Goal: Task Accomplishment & Management: Complete application form

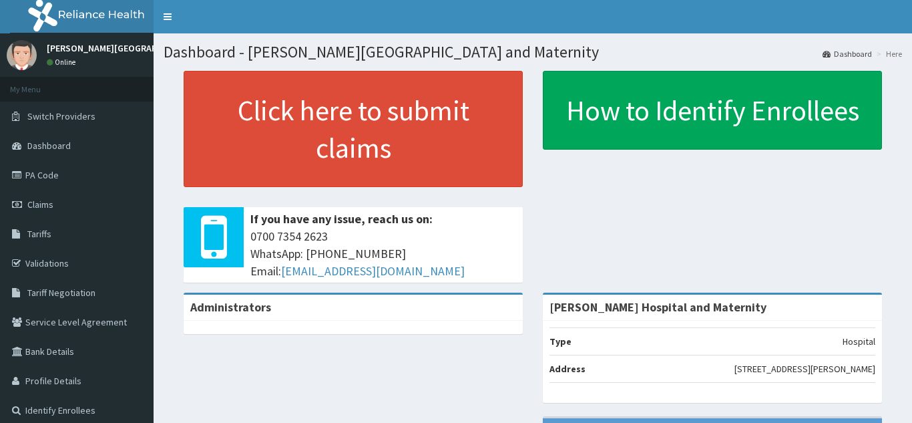
click at [41, 202] on span "Claims" at bounding box center [40, 204] width 26 height 12
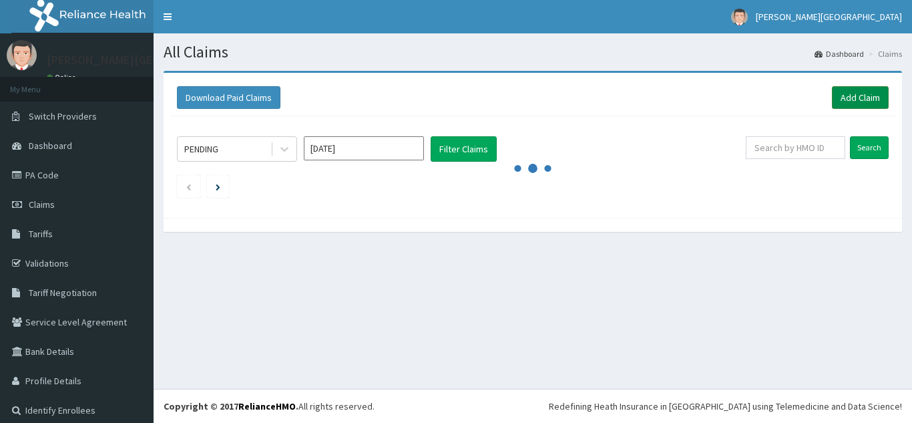
click at [869, 101] on link "Add Claim" at bounding box center [860, 97] width 57 height 23
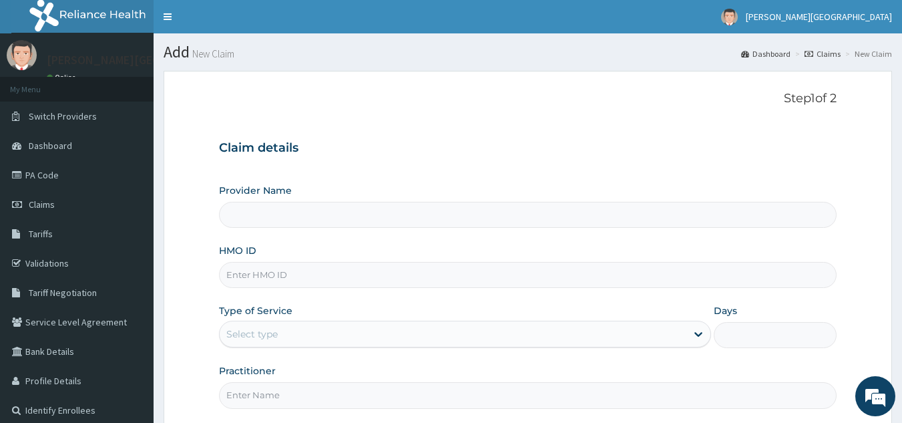
type input "[PERSON_NAME] Hospital and Maternity"
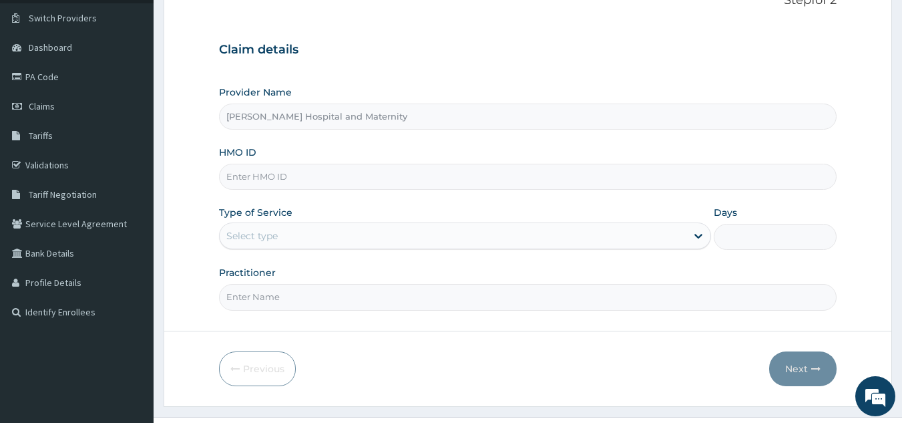
click at [326, 168] on input "HMO ID" at bounding box center [528, 177] width 618 height 26
type input "SQZ/10237/A"
click at [690, 239] on div at bounding box center [698, 236] width 24 height 24
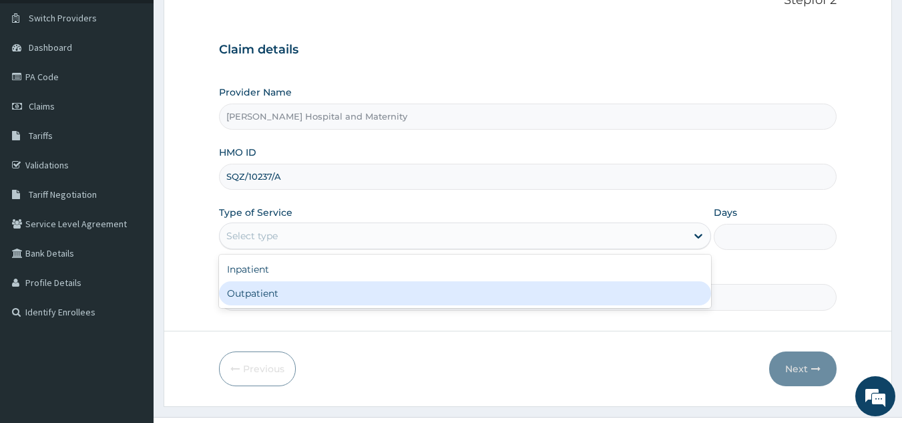
click at [662, 291] on div "Outpatient" at bounding box center [465, 293] width 492 height 24
type input "1"
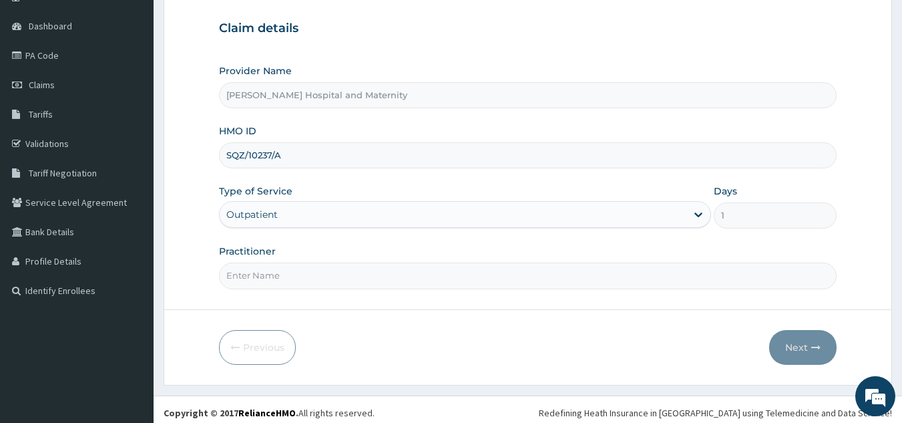
scroll to position [125, 0]
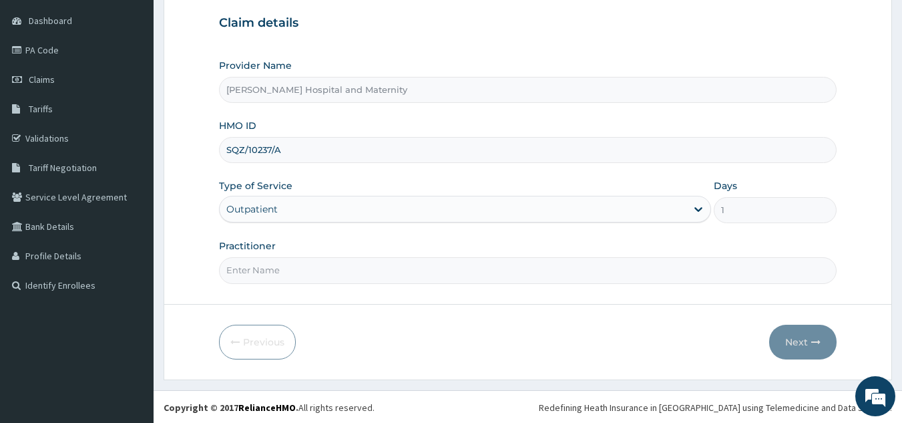
click at [511, 273] on input "Practitioner" at bounding box center [528, 270] width 618 height 26
type input "[PERSON_NAME]"
click at [778, 349] on button "Next" at bounding box center [802, 340] width 67 height 35
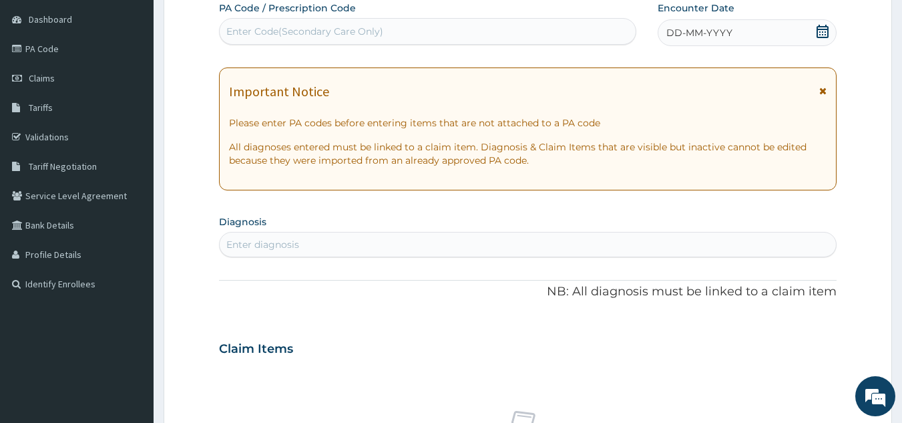
click at [795, 41] on div "DD-MM-YYYY" at bounding box center [747, 32] width 179 height 27
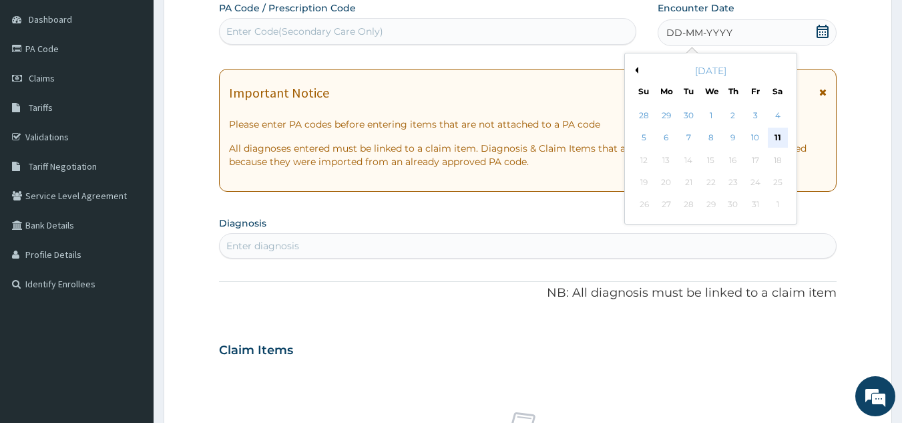
click at [781, 130] on div "11" at bounding box center [778, 138] width 20 height 20
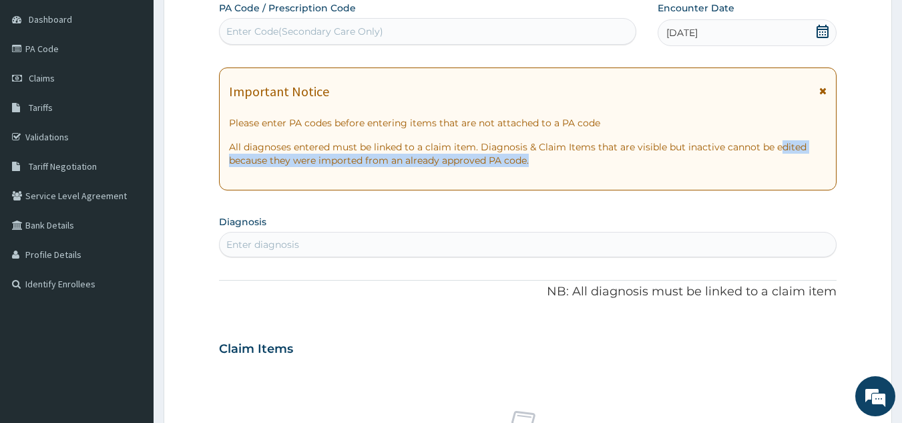
drag, startPoint x: 778, startPoint y: 132, endPoint x: 714, endPoint y: 163, distance: 71.4
click at [714, 163] on div "Important Notice Please enter PA codes before entering items that are not attac…" at bounding box center [528, 128] width 618 height 123
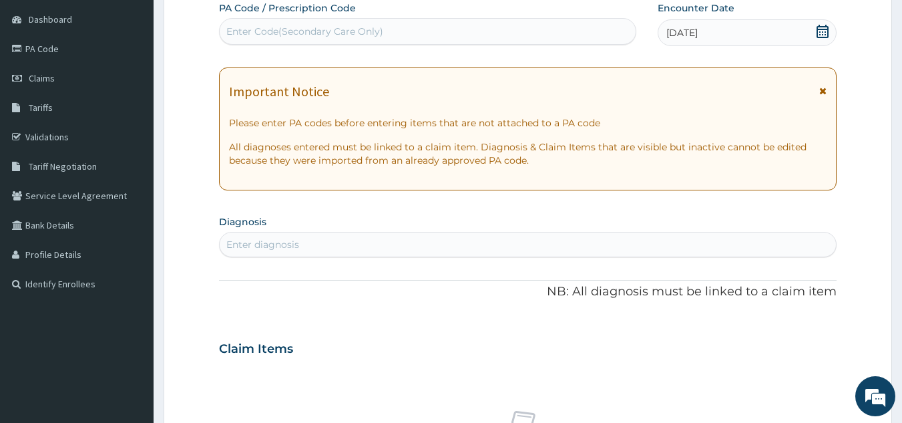
click at [407, 248] on div "Enter diagnosis" at bounding box center [528, 244] width 617 height 21
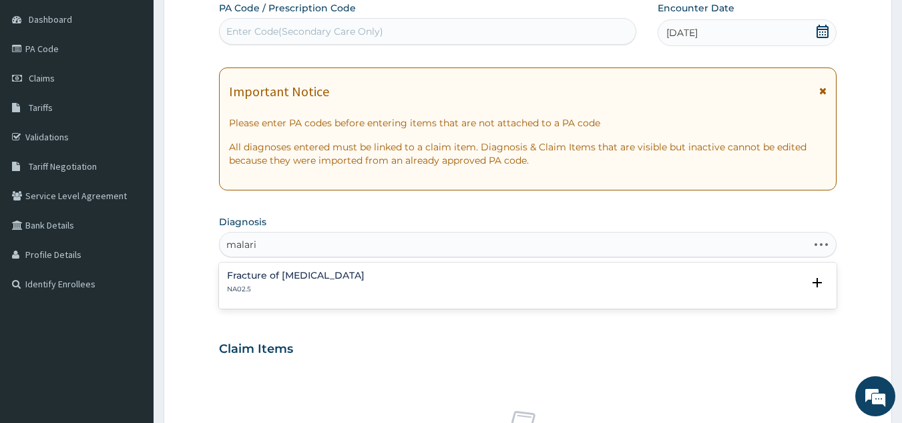
type input "[MEDICAL_DATA]"
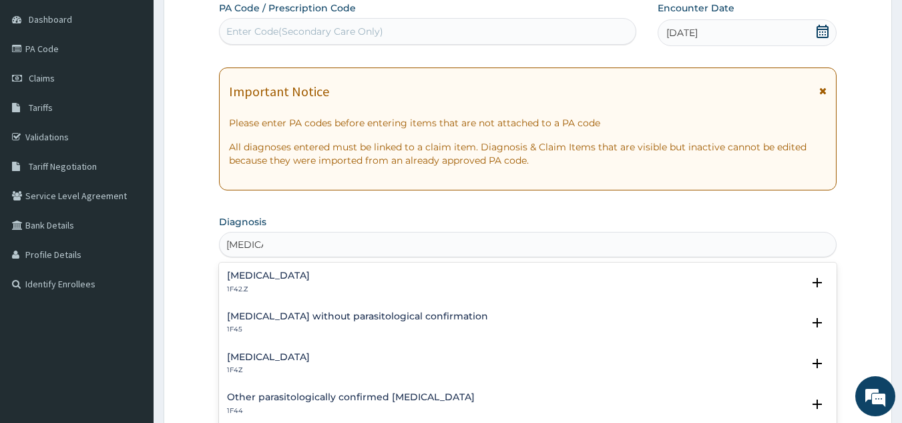
click at [310, 279] on h4 "[MEDICAL_DATA]" at bounding box center [268, 275] width 83 height 10
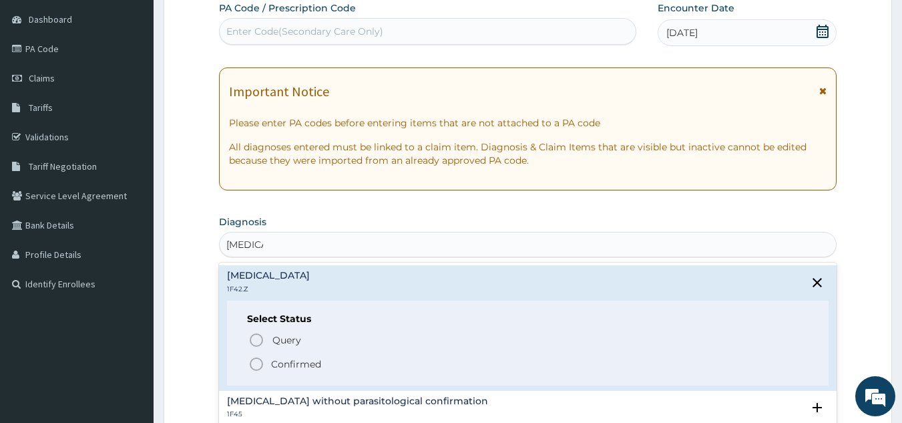
click at [330, 365] on span "Confirmed" at bounding box center [528, 364] width 561 height 16
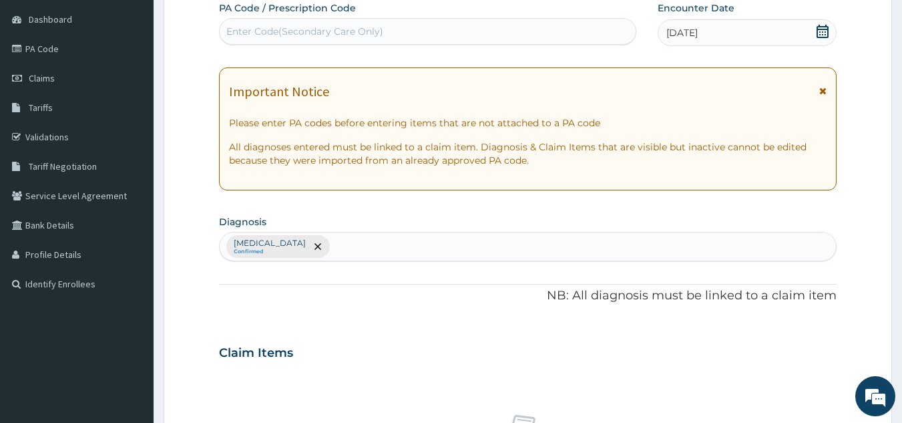
type input "u"
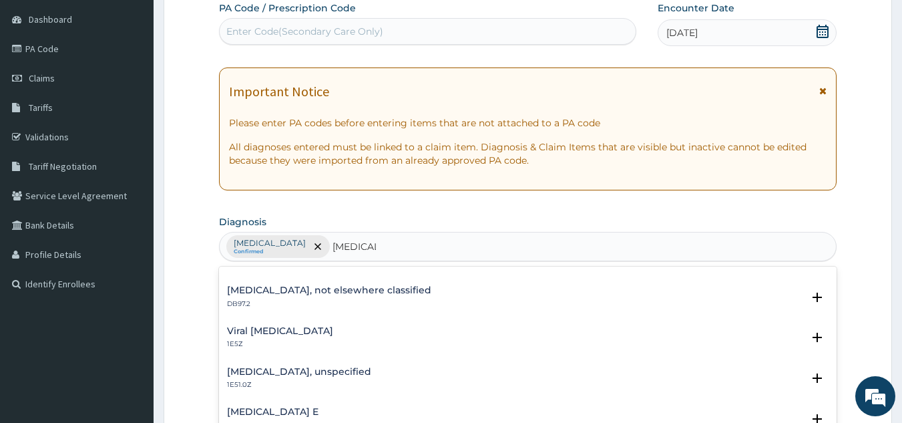
scroll to position [30, 0]
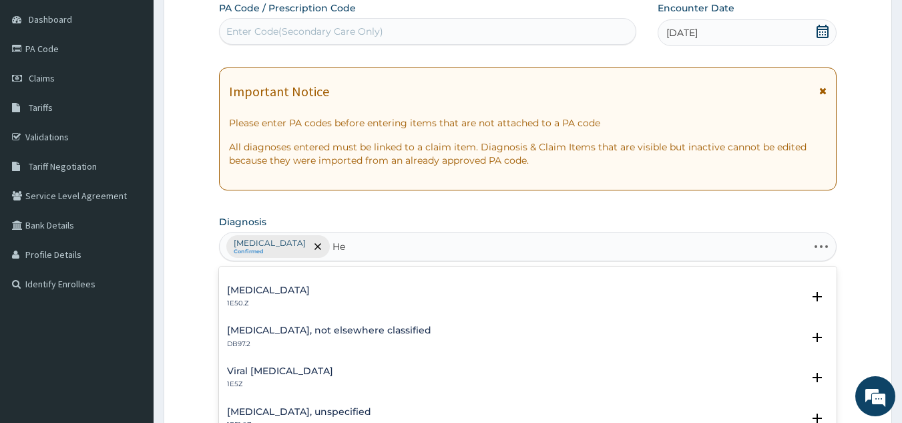
type input "H"
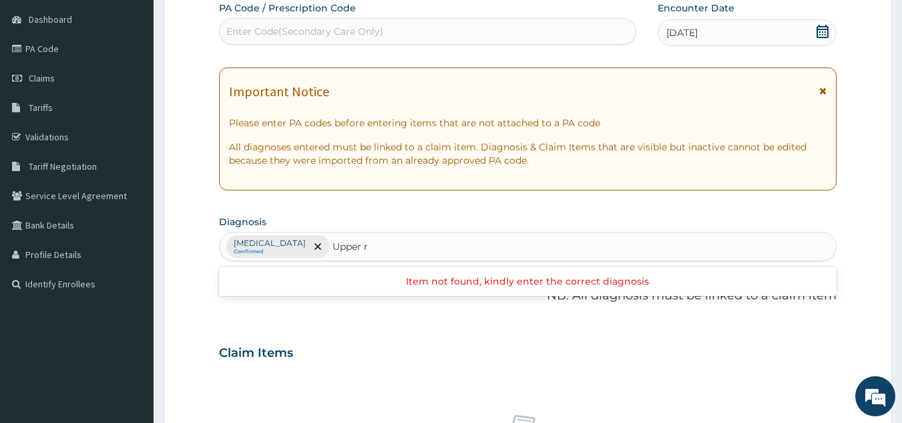
type input "Upper"
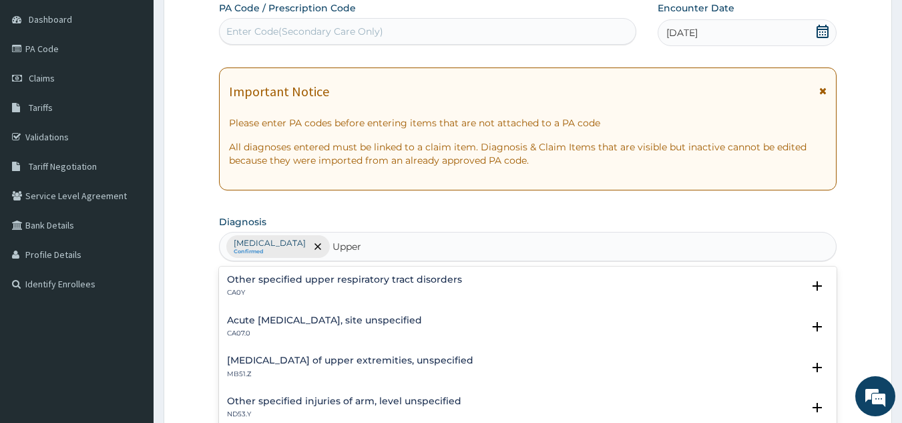
click at [381, 322] on h4 "Acute [MEDICAL_DATA], site unspecified" at bounding box center [324, 320] width 195 height 10
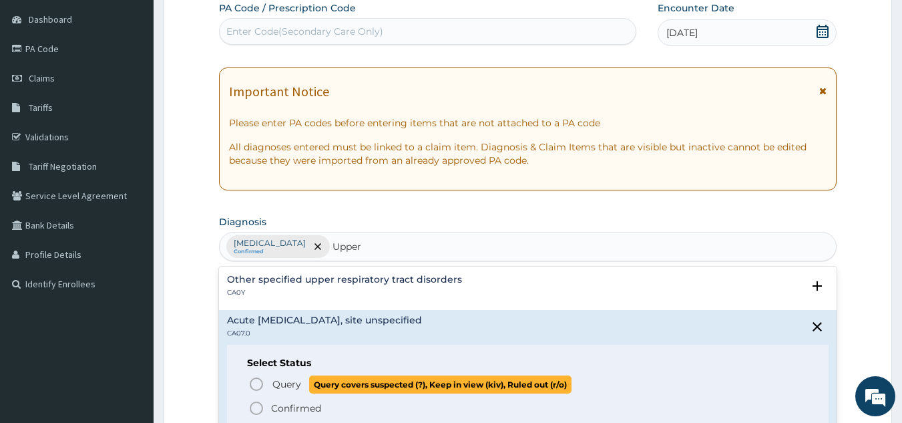
click at [258, 387] on icon "status option query" at bounding box center [256, 384] width 16 height 16
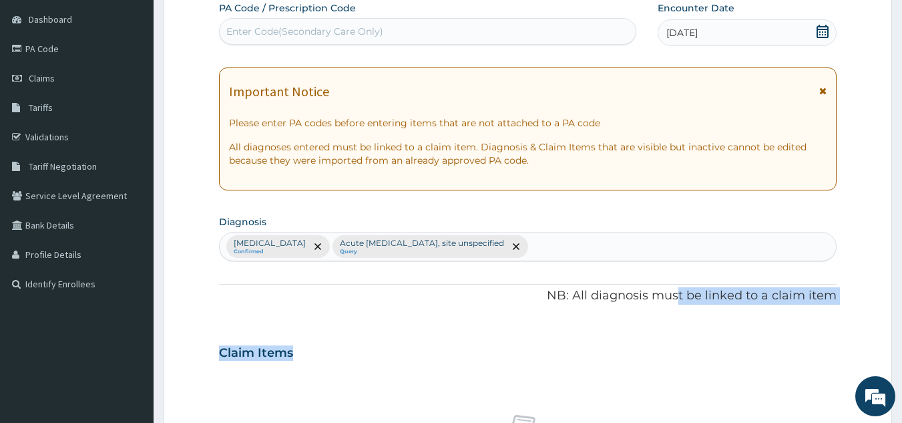
drag, startPoint x: 683, startPoint y: 300, endPoint x: 911, endPoint y: 339, distance: 231.6
click at [901, 339] on html "R EL Toggle navigation [PERSON_NAME][GEOGRAPHIC_DATA][PERSON_NAME] - [EMAIL_ADD…" at bounding box center [451, 355] width 902 height 963
click at [809, 347] on div "Claim Items" at bounding box center [528, 349] width 618 height 35
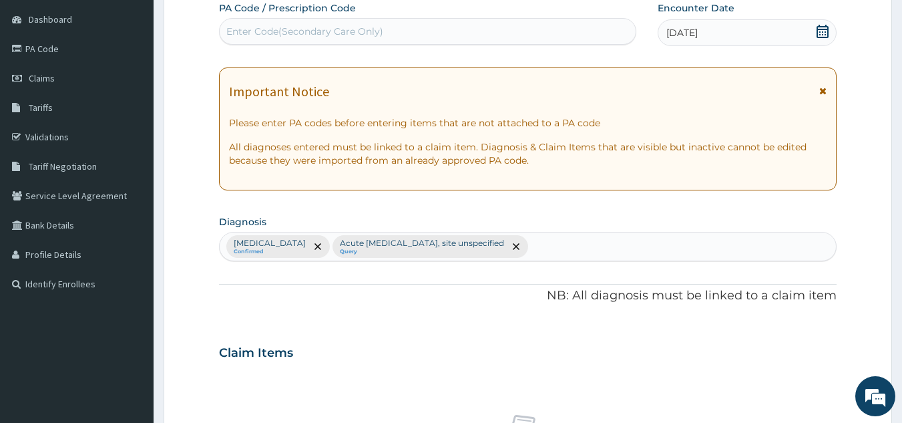
click at [626, 341] on div "Claim Items" at bounding box center [528, 349] width 618 height 35
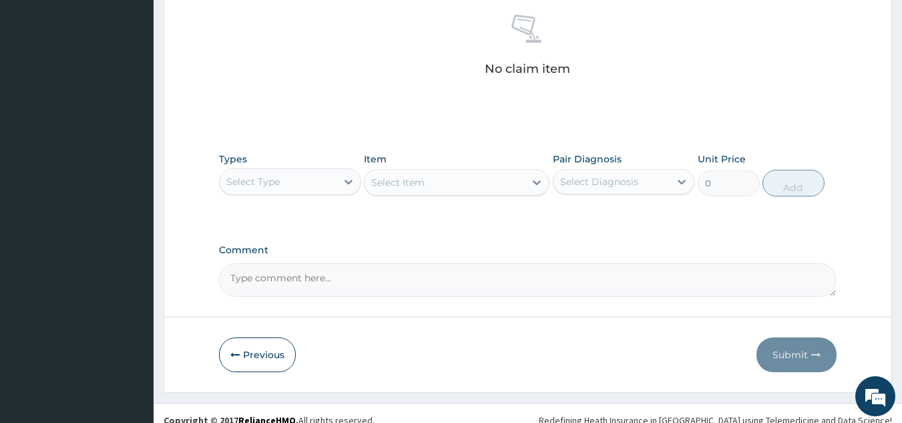
scroll to position [527, 0]
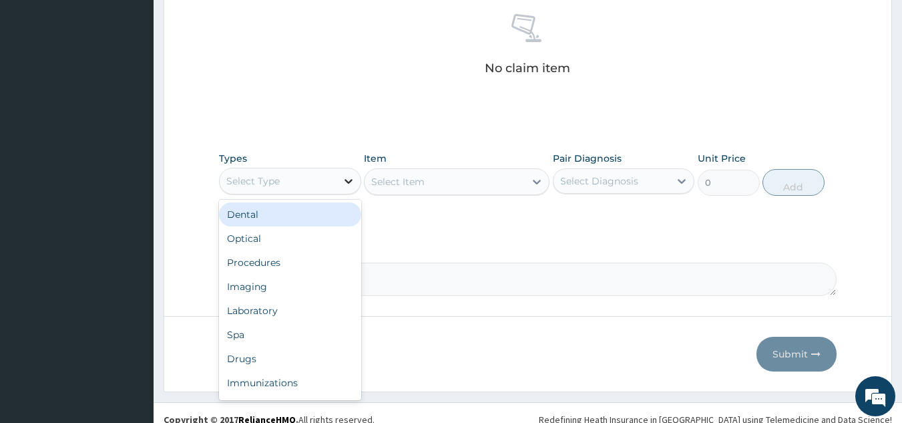
click at [351, 179] on icon at bounding box center [348, 180] width 13 height 13
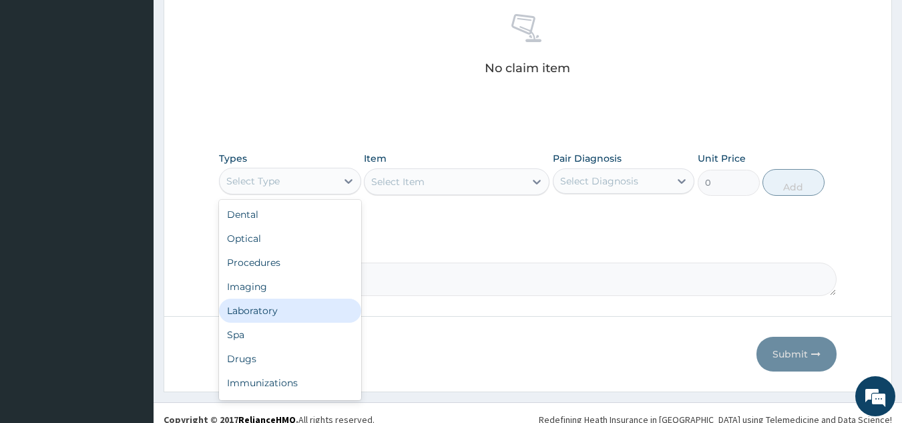
click at [288, 316] on div "Laboratory" at bounding box center [290, 310] width 142 height 24
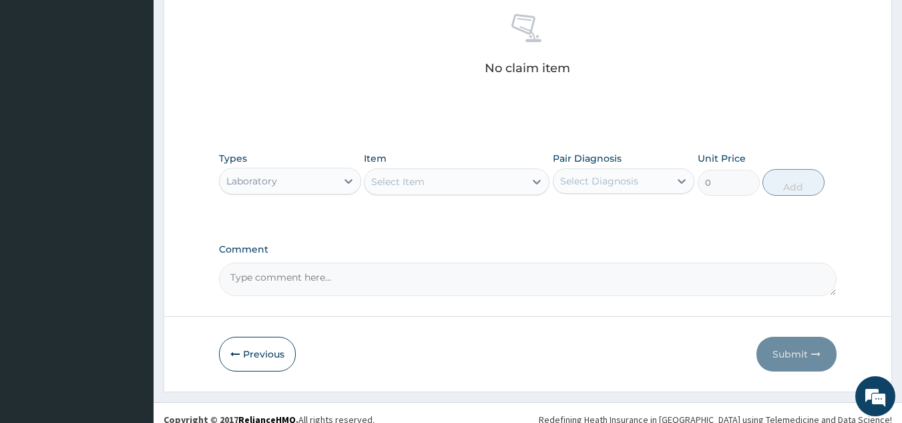
click at [448, 184] on div "Select Item" at bounding box center [457, 181] width 186 height 27
click at [531, 187] on icon at bounding box center [536, 181] width 13 height 13
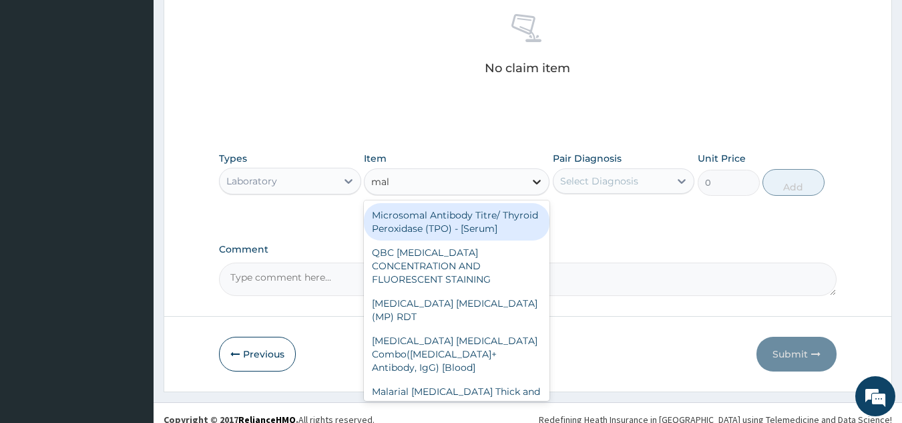
type input "mala"
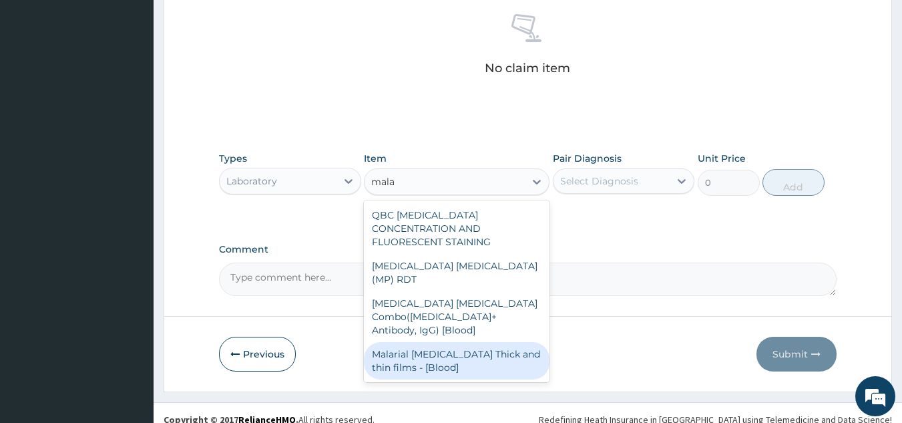
click at [437, 342] on div "Malarial [MEDICAL_DATA] Thick and thin films - [Blood]" at bounding box center [457, 360] width 186 height 37
type input "1612.5"
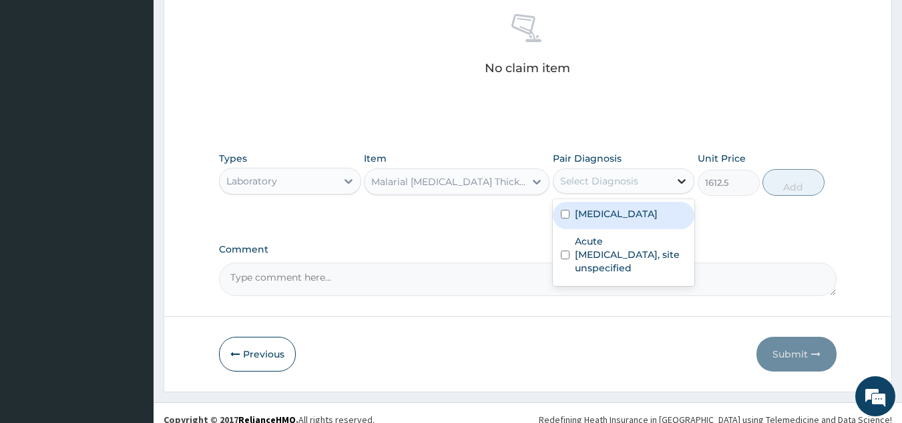
click at [674, 182] on div at bounding box center [682, 181] width 24 height 24
click at [655, 220] on label "[MEDICAL_DATA]" at bounding box center [616, 213] width 83 height 13
checkbox input "true"
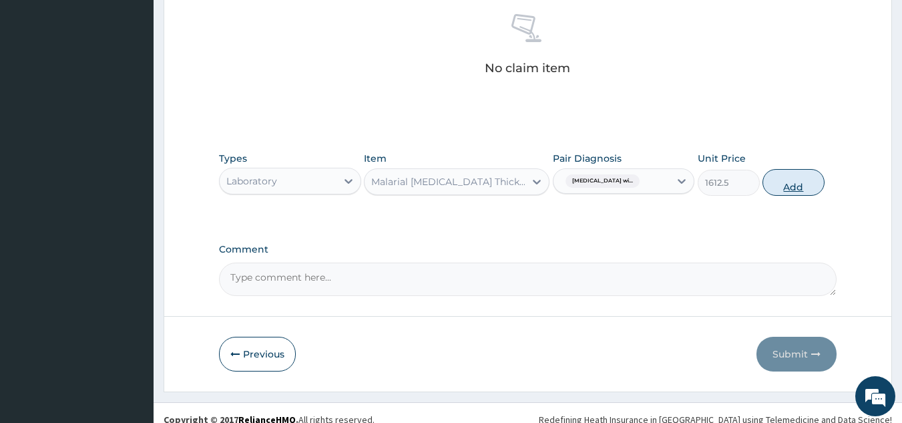
click at [781, 174] on button "Add" at bounding box center [793, 182] width 62 height 27
type input "0"
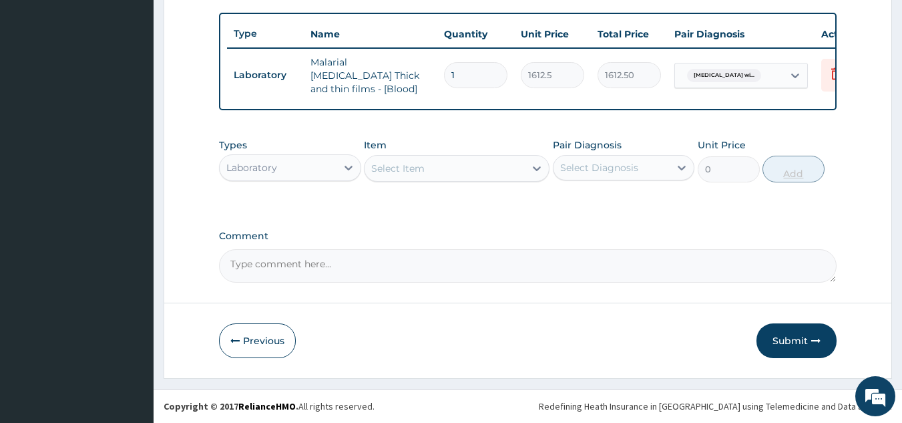
scroll to position [487, 0]
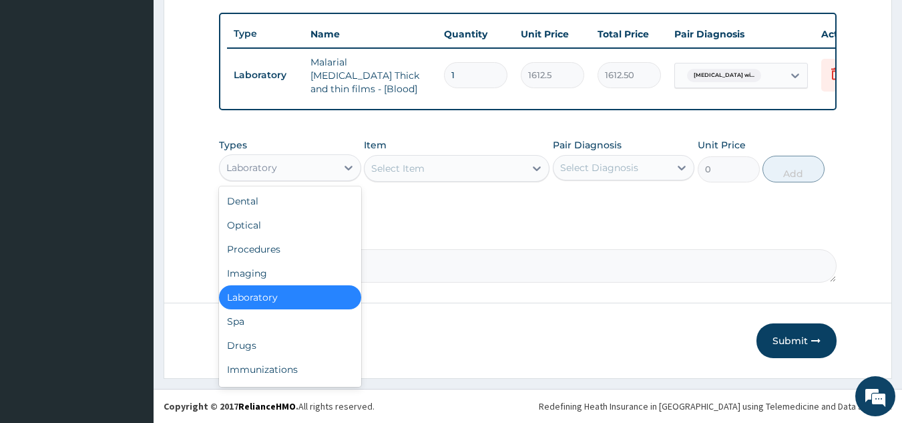
click at [332, 172] on div "Laboratory" at bounding box center [278, 167] width 117 height 21
click at [394, 172] on div "Select Item" at bounding box center [397, 168] width 53 height 13
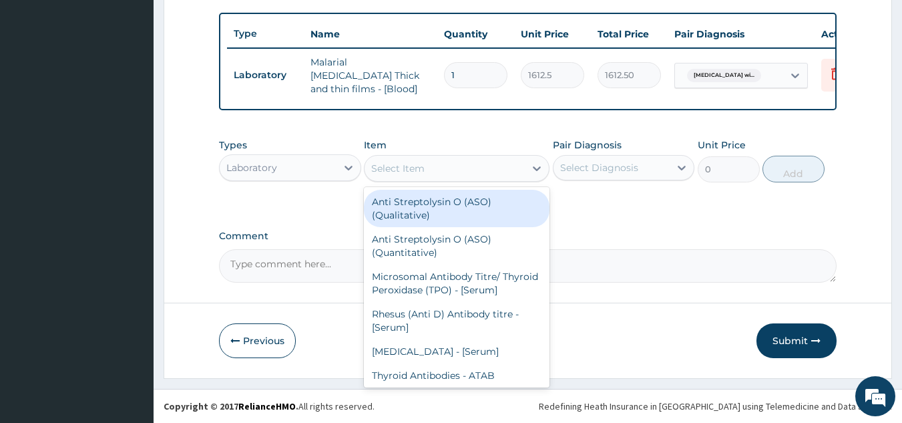
click at [491, 165] on div "Select Item" at bounding box center [445, 168] width 160 height 21
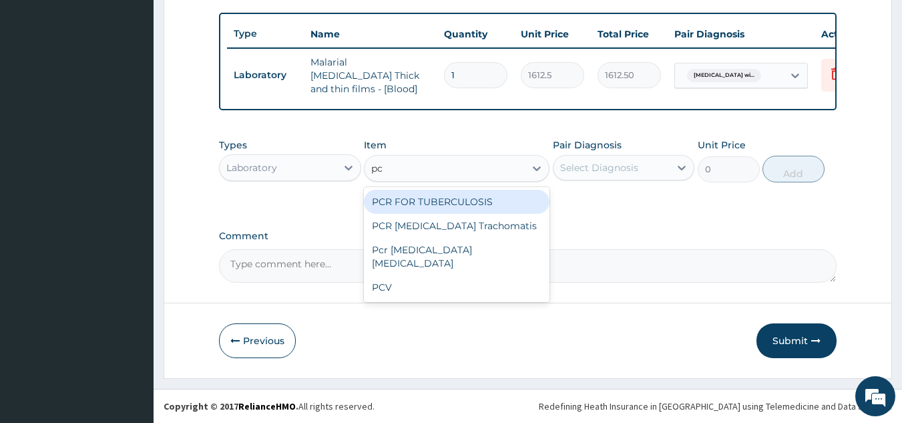
type input "pcv"
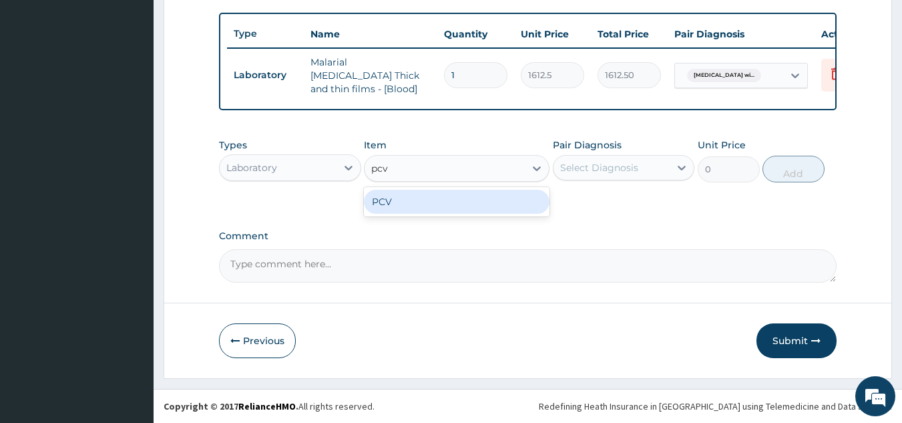
click at [455, 200] on div "PCV" at bounding box center [457, 202] width 186 height 24
type input "2150"
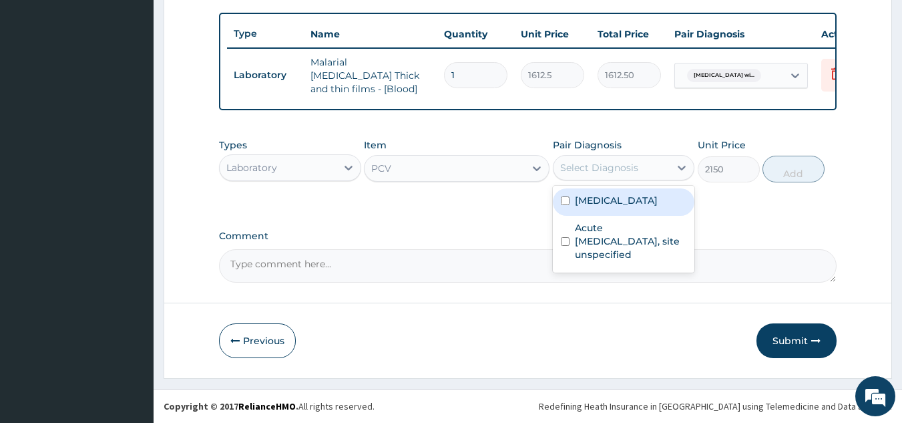
click at [622, 173] on div "Select Diagnosis" at bounding box center [599, 167] width 78 height 13
click at [630, 216] on div "[MEDICAL_DATA]" at bounding box center [624, 201] width 142 height 27
checkbox input "true"
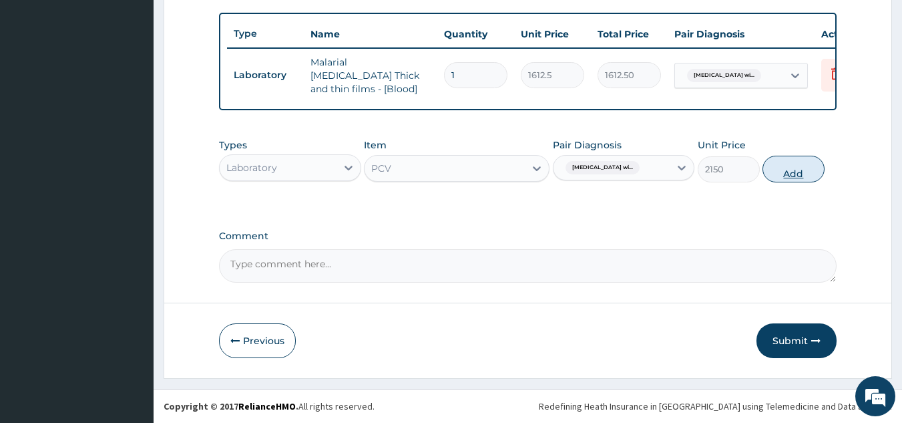
click at [788, 170] on button "Add" at bounding box center [793, 169] width 62 height 27
type input "0"
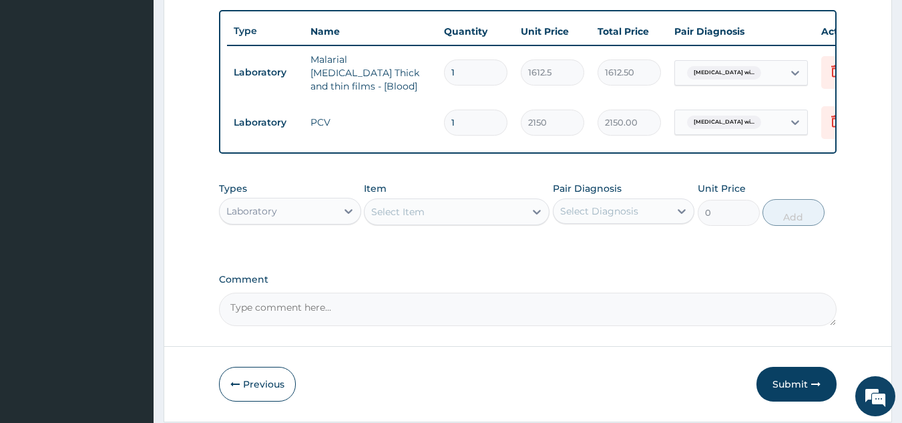
click at [475, 212] on div "Select Item" at bounding box center [445, 211] width 160 height 21
click at [666, 235] on div "Types Laboratory Item Select Item Pair Diagnosis Select Diagnosis Unit Price 0 …" at bounding box center [528, 213] width 618 height 77
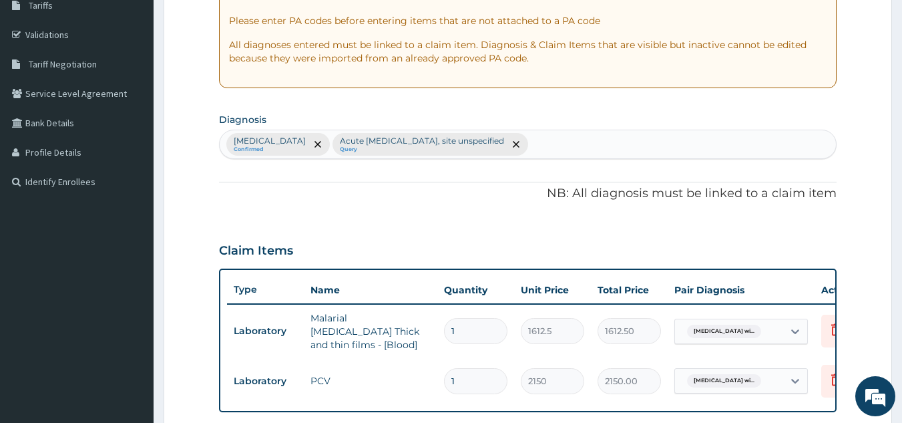
scroll to position [193, 0]
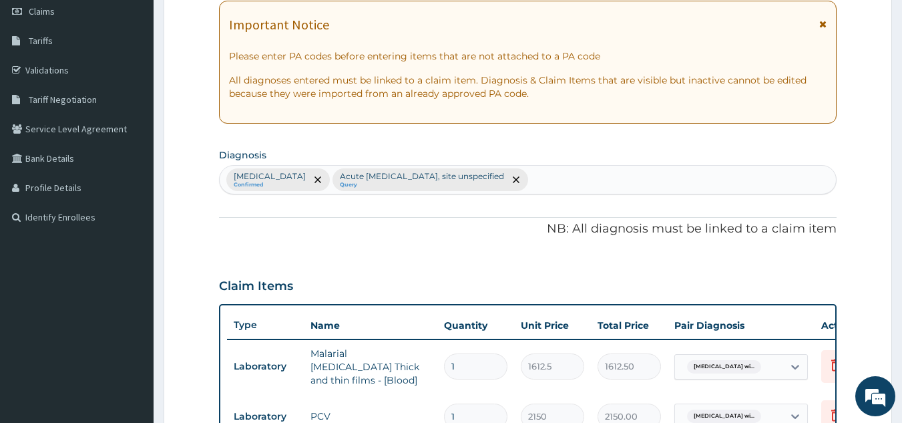
click at [722, 180] on div "[MEDICAL_DATA] Confirmed Acute [MEDICAL_DATA], site unspecified Query" at bounding box center [528, 180] width 617 height 28
type input "hepat"
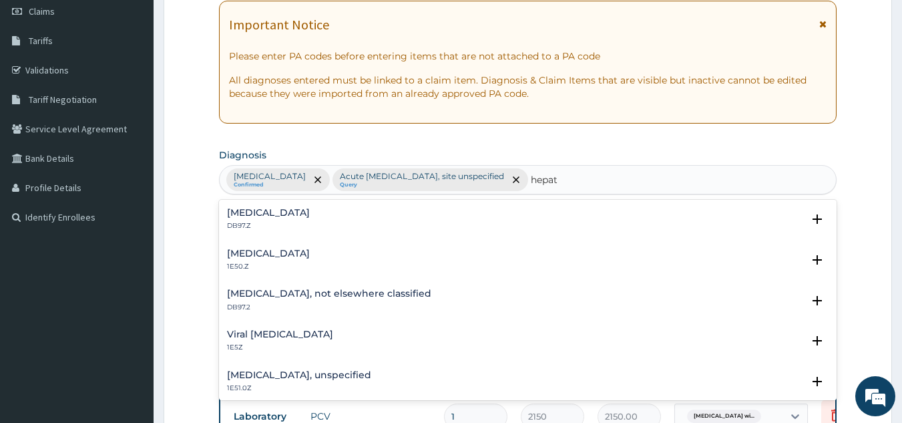
click at [310, 256] on h4 "[MEDICAL_DATA]" at bounding box center [268, 253] width 83 height 10
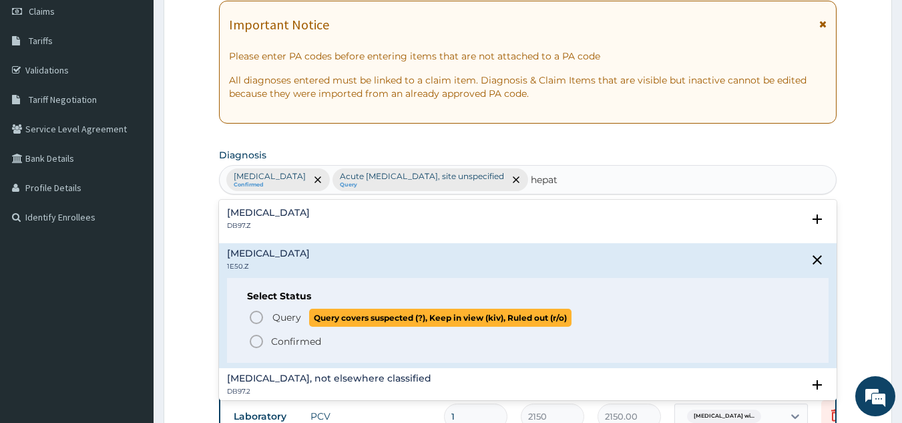
click at [257, 318] on icon "status option query" at bounding box center [256, 317] width 16 height 16
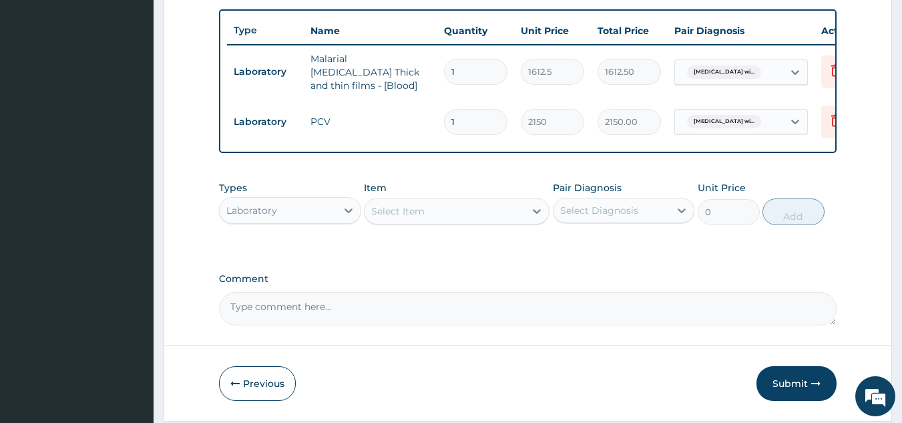
scroll to position [513, 0]
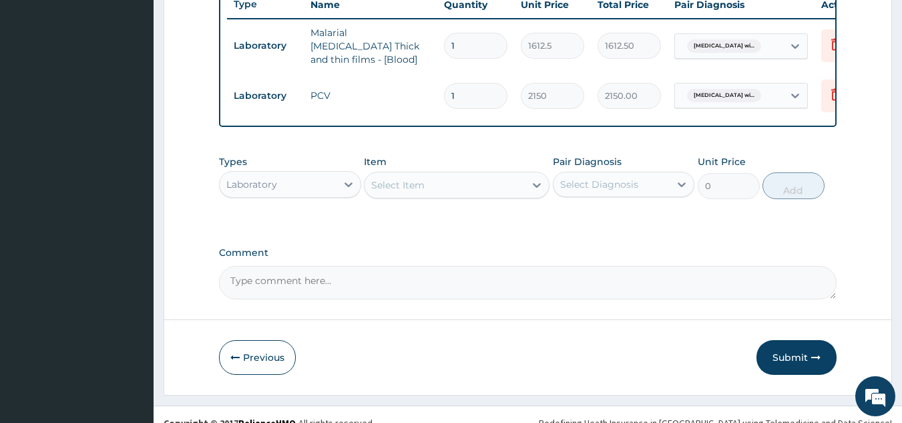
click at [452, 196] on div "Select Item" at bounding box center [445, 184] width 160 height 21
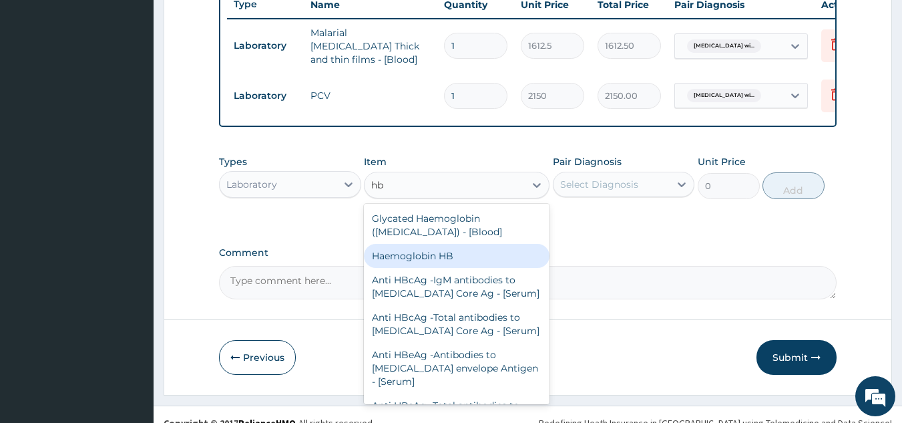
type input "h"
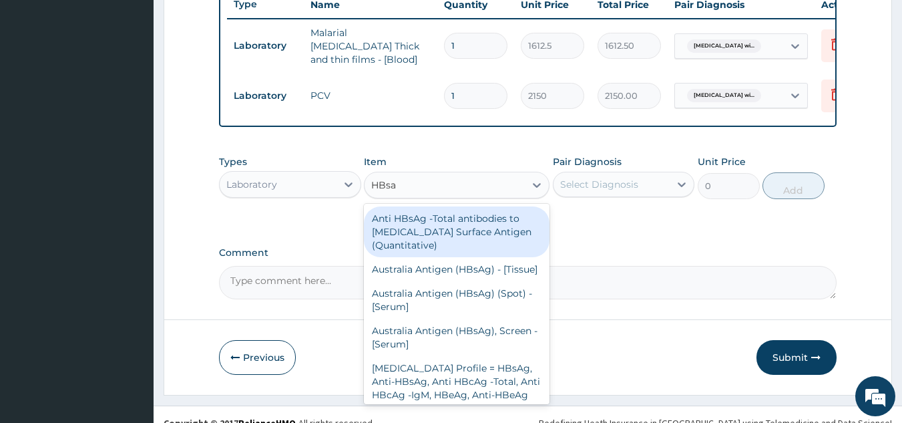
type input "HBsag"
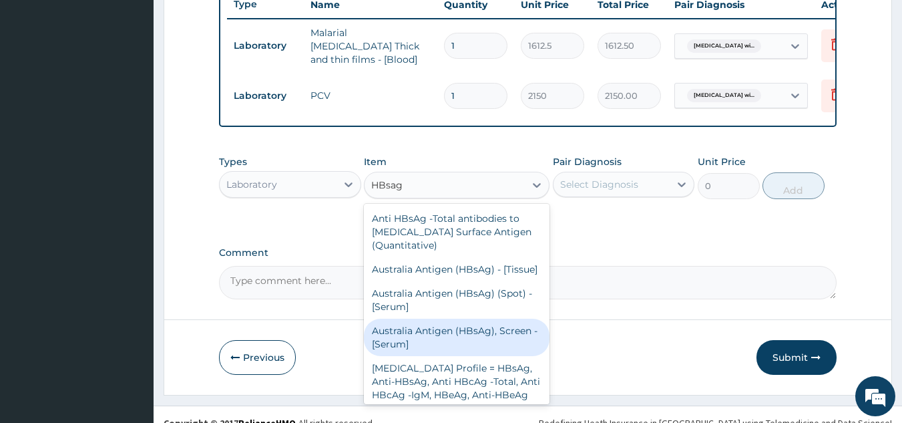
click at [501, 356] on div "Australia Antigen (HBsAg), Screen - [Serum]" at bounding box center [457, 336] width 186 height 37
type input "2687.5"
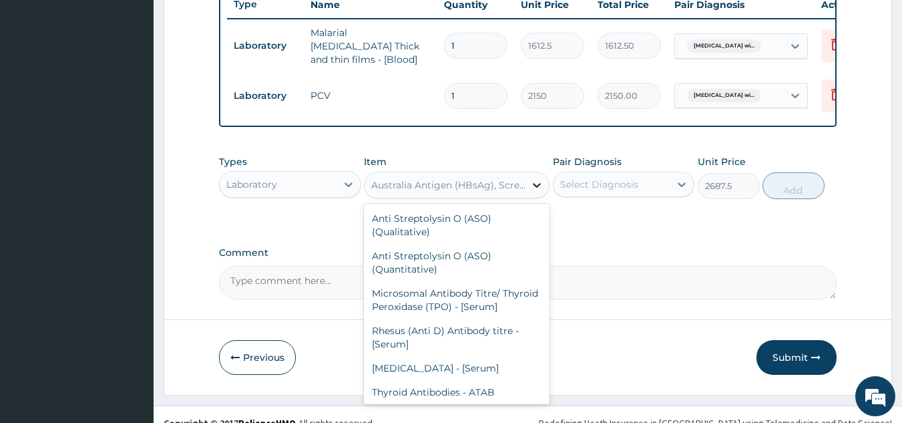
click at [532, 192] on icon at bounding box center [536, 184] width 13 height 13
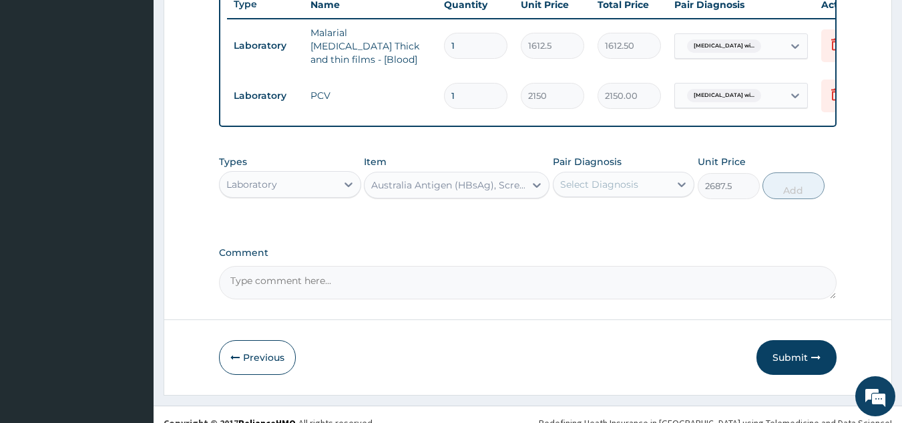
click at [648, 199] on div "Pair Diagnosis Select Diagnosis" at bounding box center [624, 177] width 142 height 44
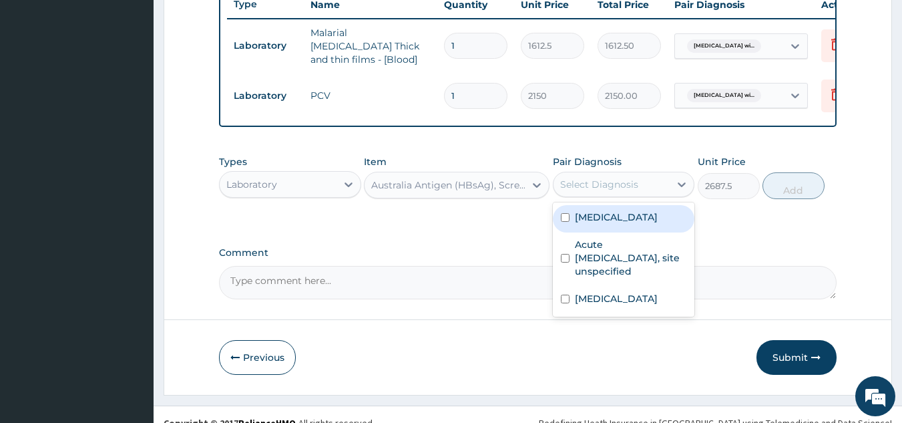
click at [668, 195] on div "Select Diagnosis" at bounding box center [611, 184] width 117 height 21
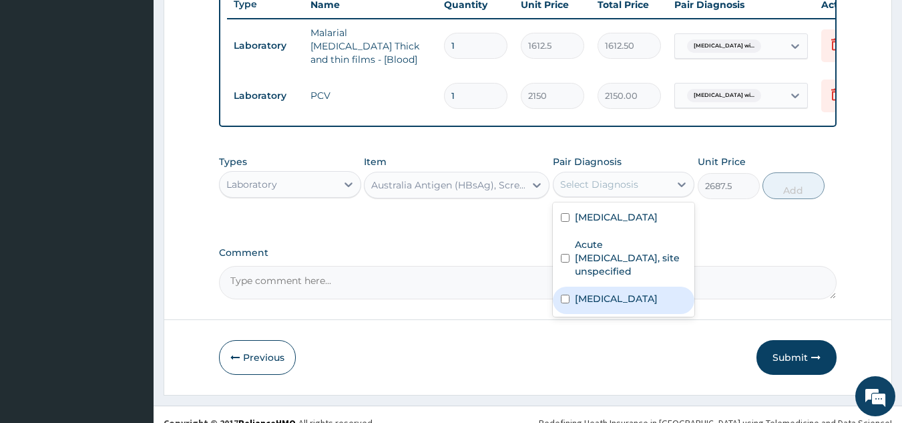
click at [618, 305] on label "[MEDICAL_DATA]" at bounding box center [616, 298] width 83 height 13
checkbox input "true"
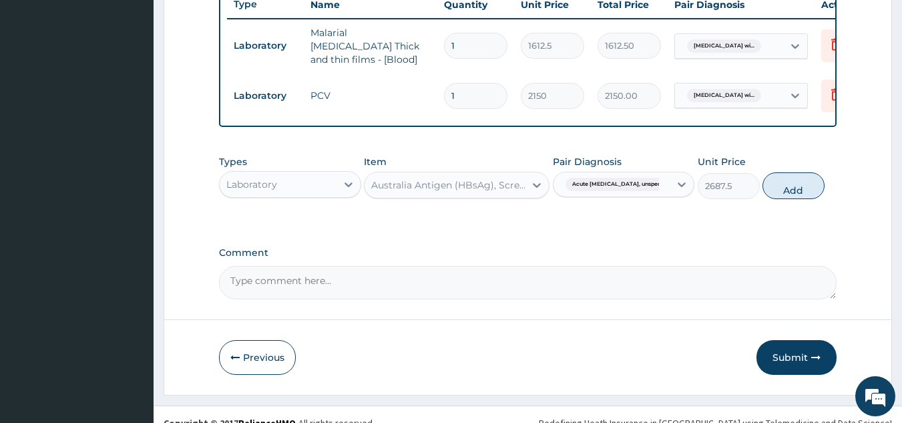
click at [771, 199] on button "Add" at bounding box center [793, 185] width 62 height 27
type input "0"
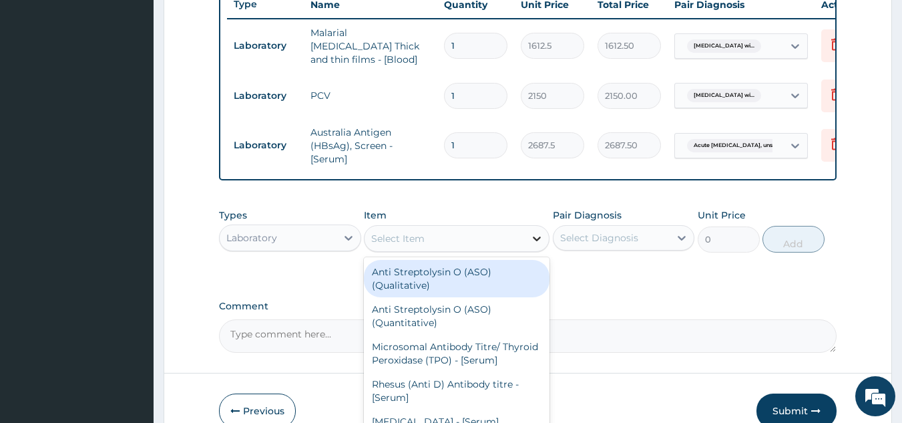
click at [525, 250] on div at bounding box center [537, 238] width 24 height 24
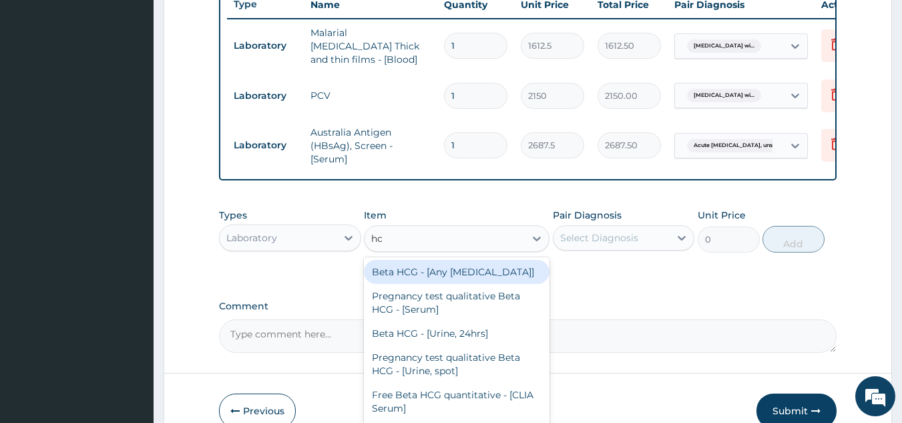
type input "hcv"
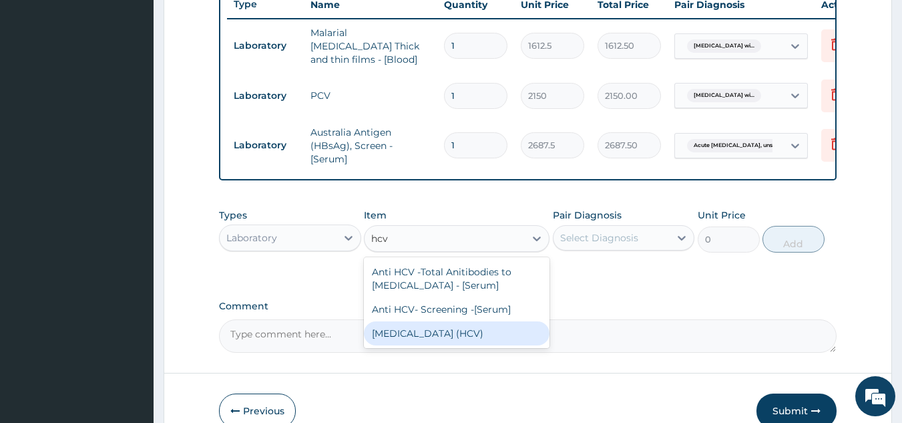
click at [447, 345] on div "[MEDICAL_DATA] (HCV)" at bounding box center [457, 333] width 186 height 24
type input "2687.5"
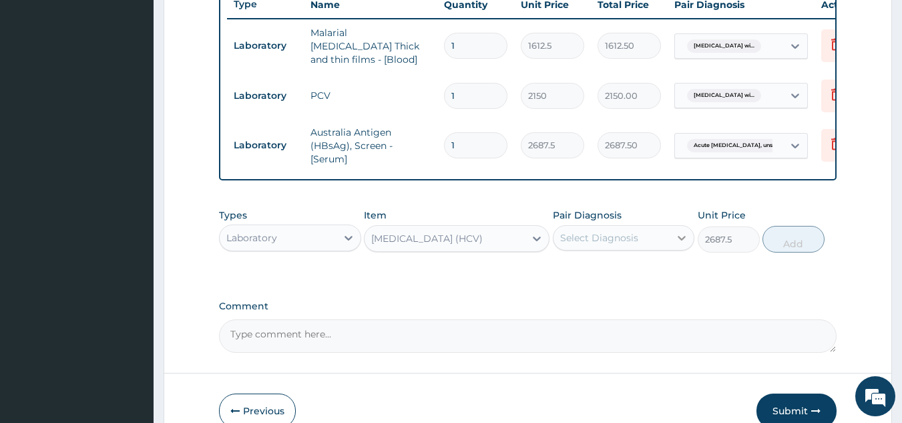
click at [683, 244] on icon at bounding box center [681, 237] width 13 height 13
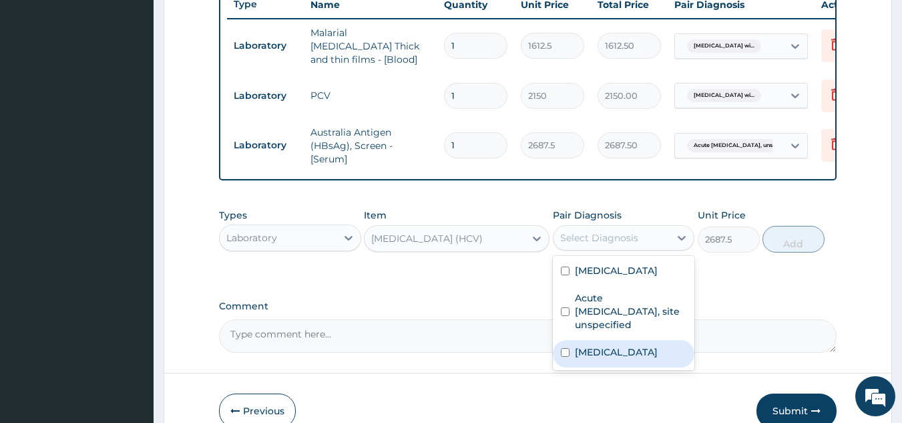
click at [631, 359] on label "[MEDICAL_DATA]" at bounding box center [616, 351] width 83 height 13
checkbox input "true"
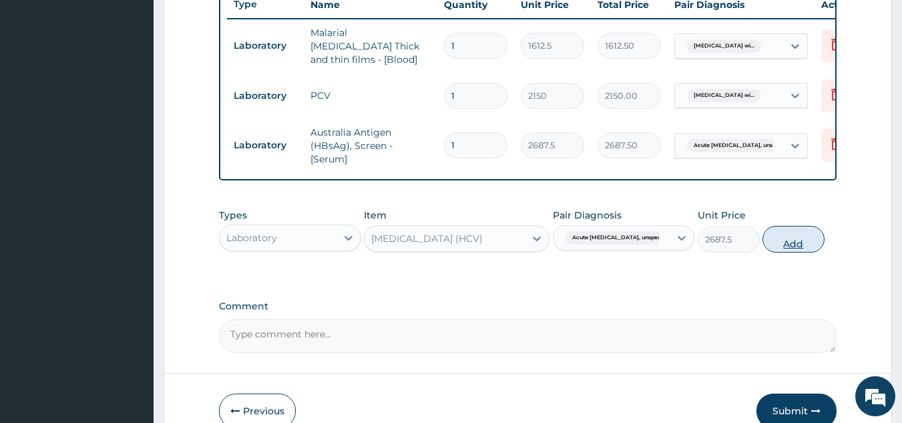
click at [778, 252] on button "Add" at bounding box center [793, 239] width 62 height 27
type input "0"
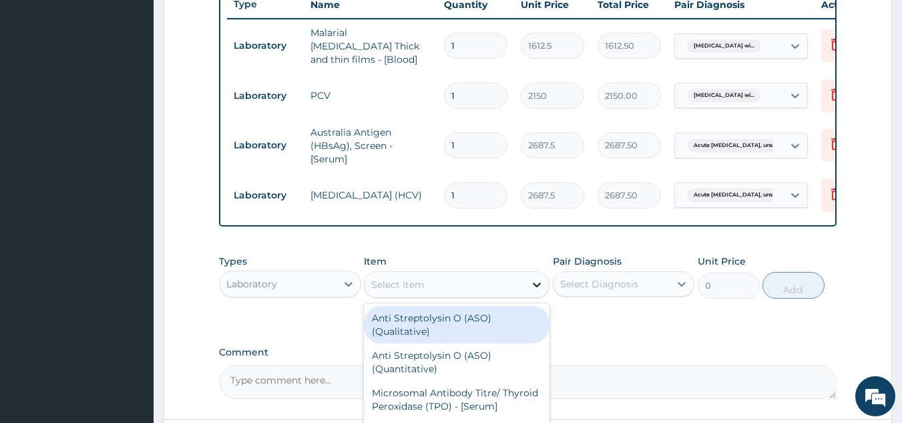
click at [537, 291] on icon at bounding box center [536, 284] width 13 height 13
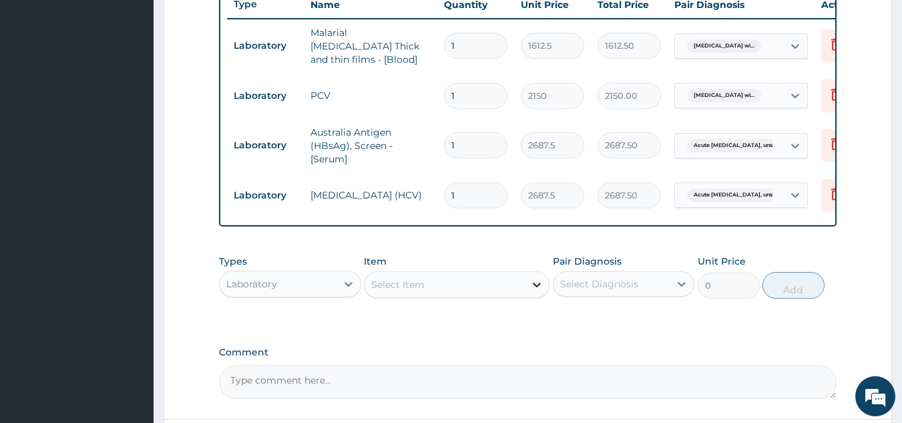
click at [537, 291] on icon at bounding box center [536, 284] width 13 height 13
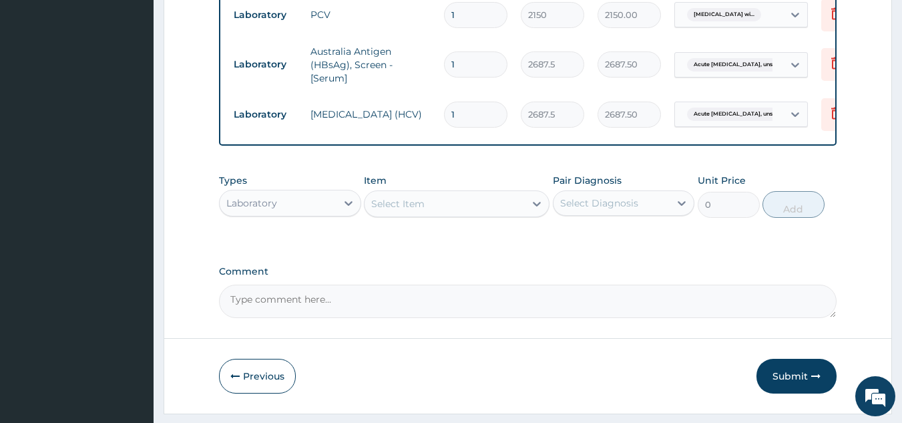
scroll to position [620, 0]
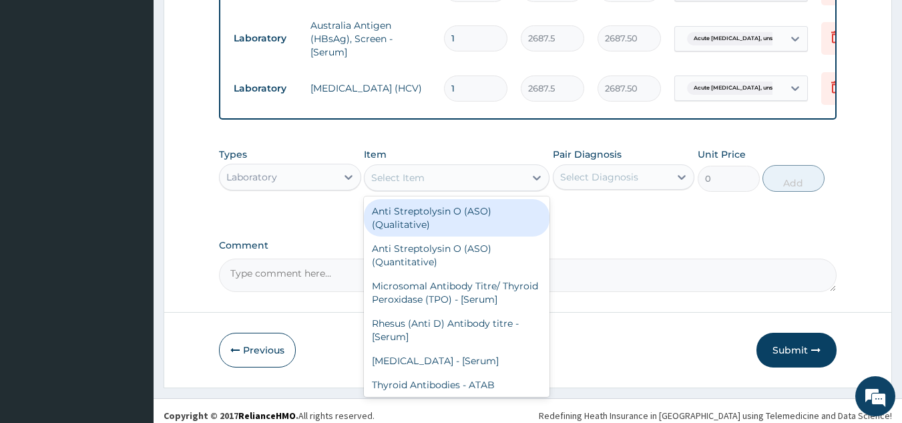
click at [474, 188] on div "Select Item" at bounding box center [445, 177] width 160 height 21
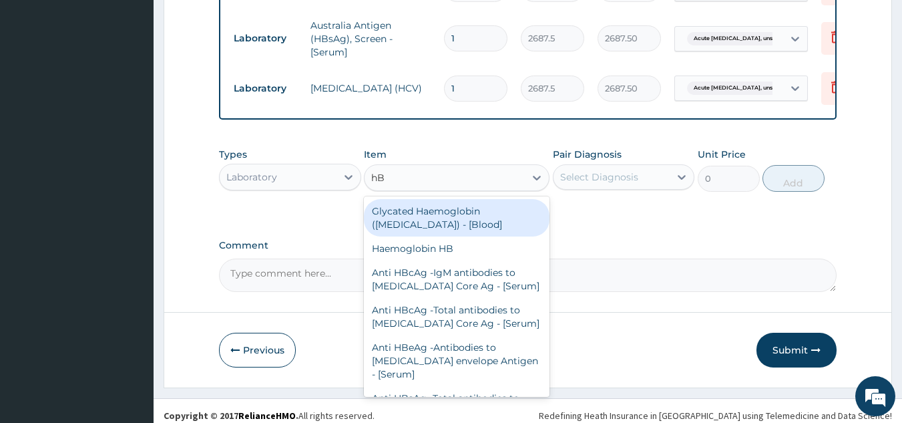
type input "h"
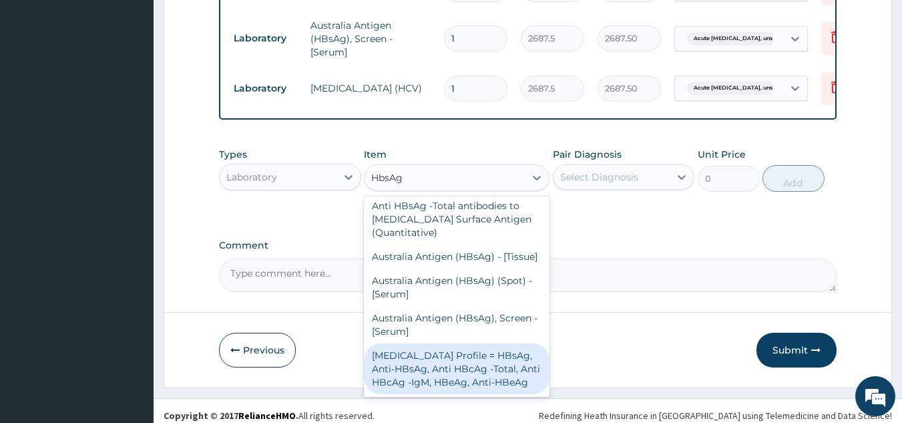
scroll to position [19, 0]
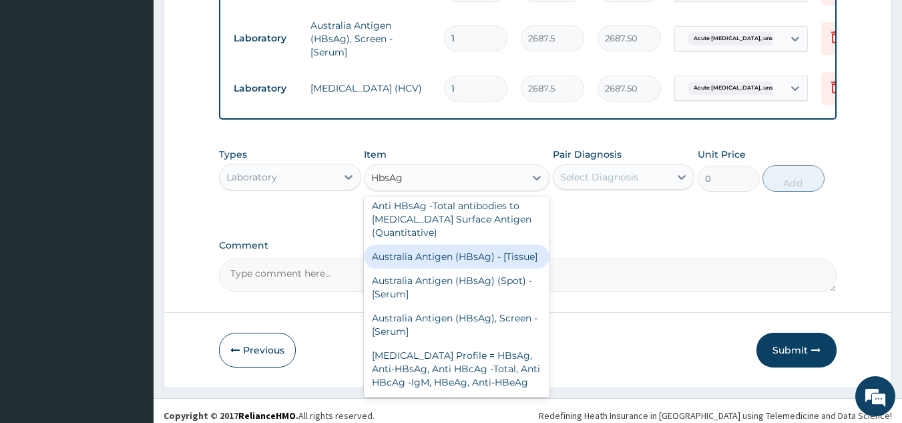
type input "HbsAg"
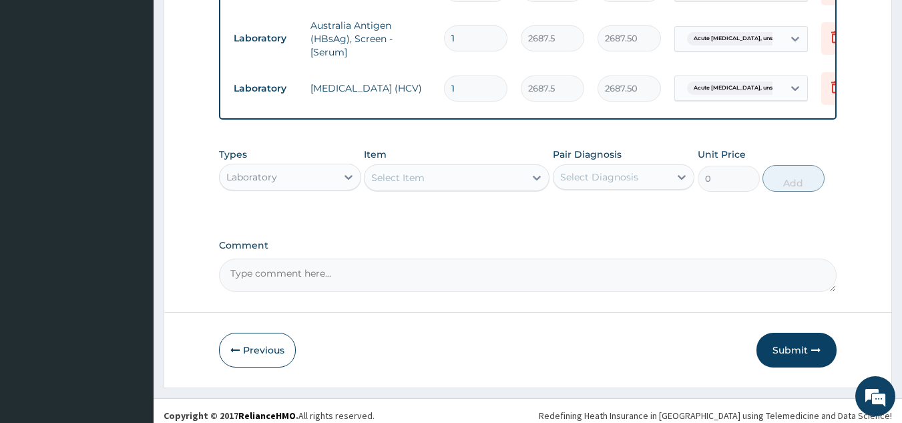
click at [678, 198] on div "Types Laboratory Item Select Item Pair Diagnosis Select Diagnosis Unit Price 0 …" at bounding box center [528, 169] width 618 height 57
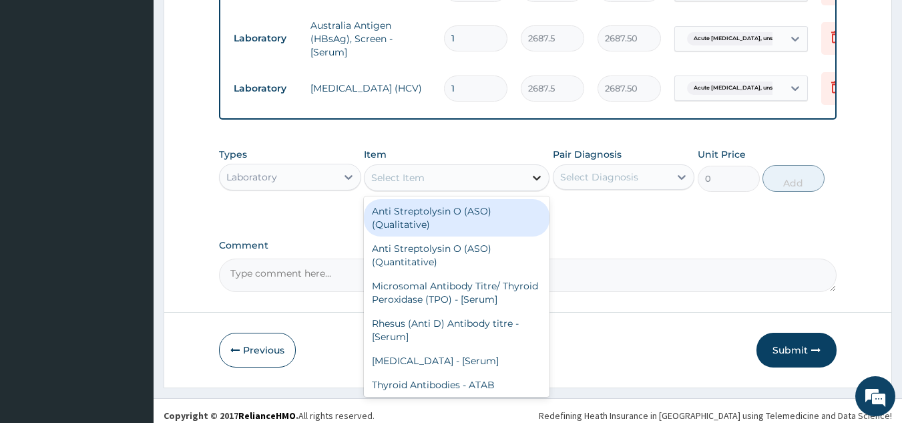
click at [541, 184] on icon at bounding box center [536, 177] width 13 height 13
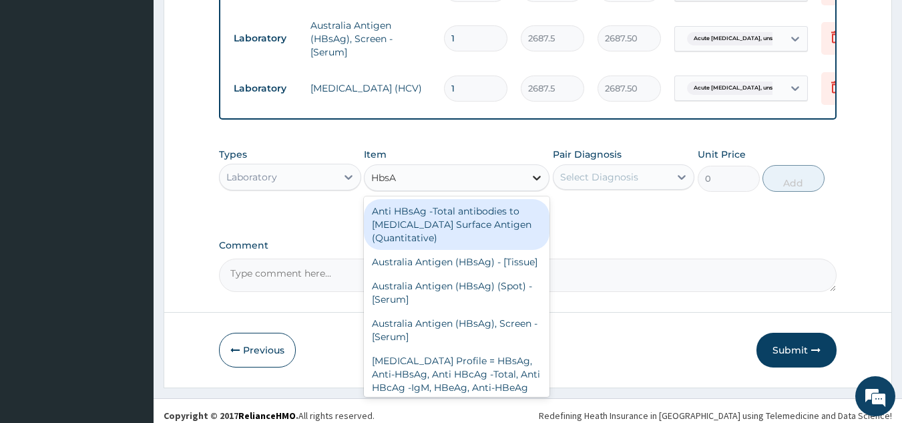
type input "HbsAG"
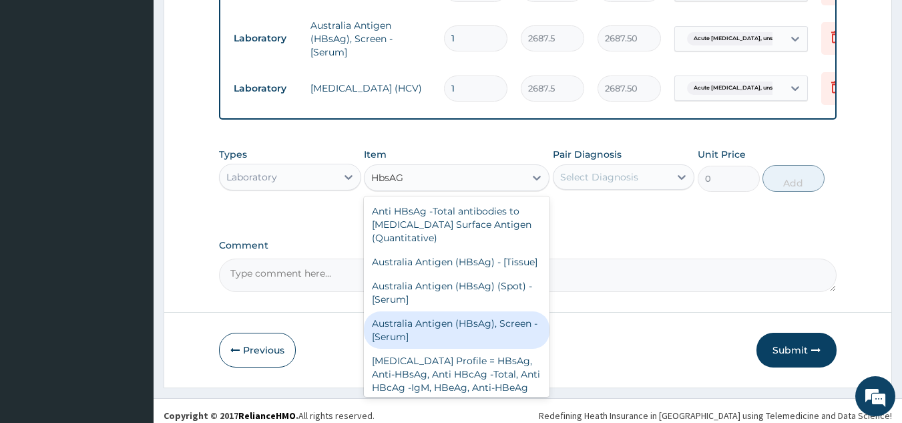
click at [513, 349] on div "Australia Antigen (HBsAg), Screen - [Serum]" at bounding box center [457, 329] width 186 height 37
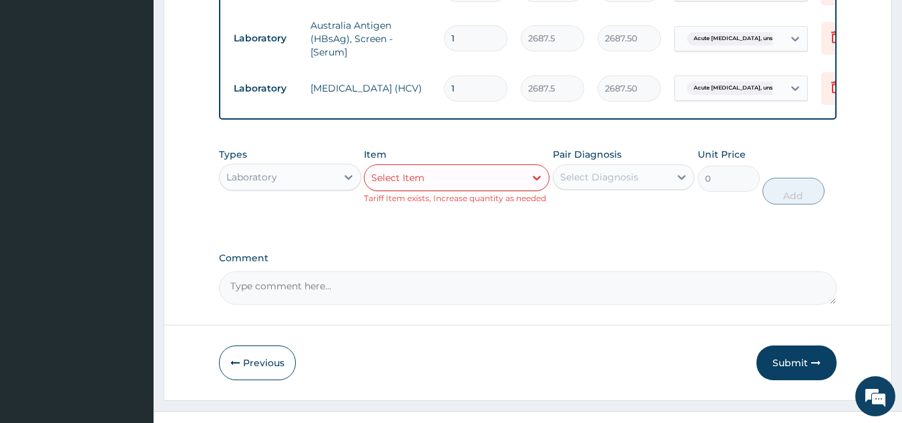
click at [557, 231] on div "Types Laboratory Item Select Item Tariff Item exists, Increase quantity as need…" at bounding box center [528, 186] width 618 height 90
click at [465, 211] on div "Types Laboratory Item Select Item Tariff Item exists, Increase quantity as need…" at bounding box center [528, 176] width 618 height 70
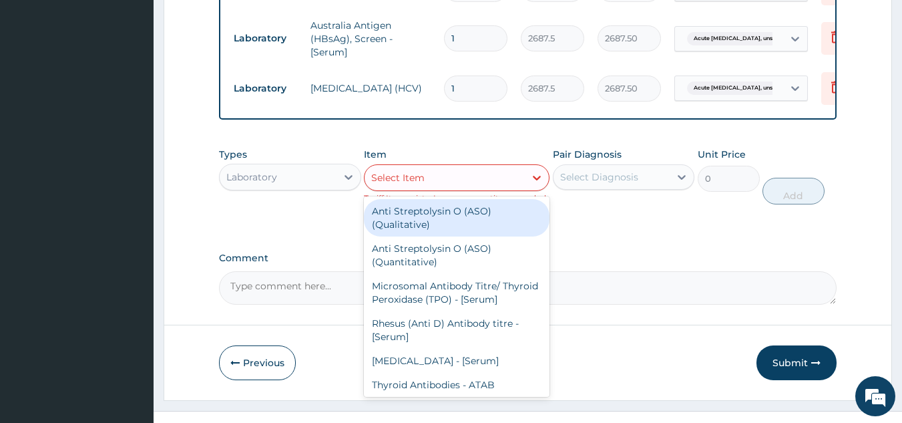
click at [410, 184] on div "Select Item" at bounding box center [397, 177] width 53 height 13
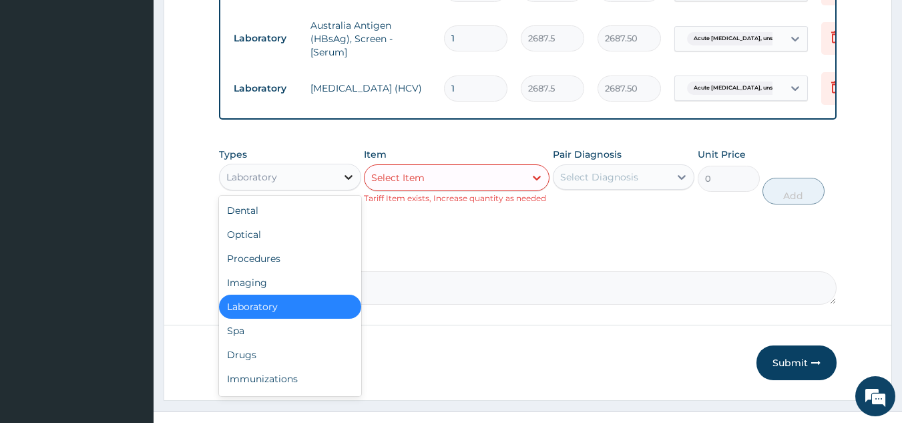
click at [347, 184] on icon at bounding box center [348, 176] width 13 height 13
click at [296, 367] on div "Drugs" at bounding box center [290, 355] width 142 height 24
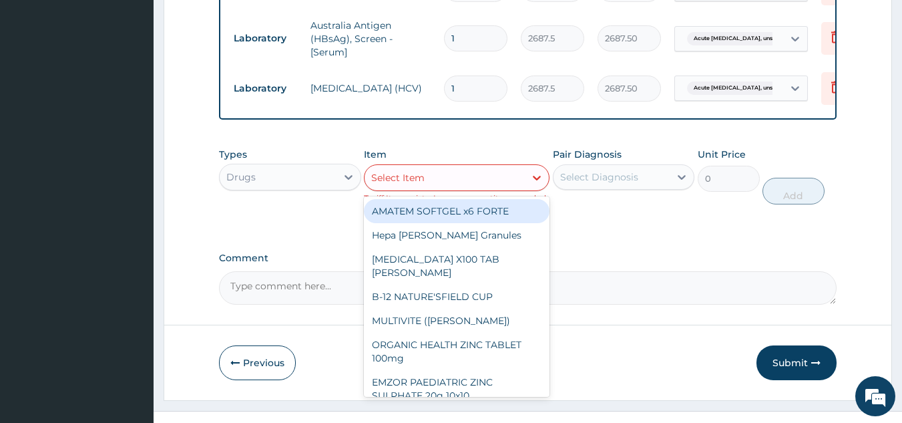
click at [519, 188] on div "Select Item" at bounding box center [445, 177] width 160 height 21
click at [479, 223] on div "AMATEM SOFTGEL x6 FORTE" at bounding box center [457, 211] width 186 height 24
type input "473"
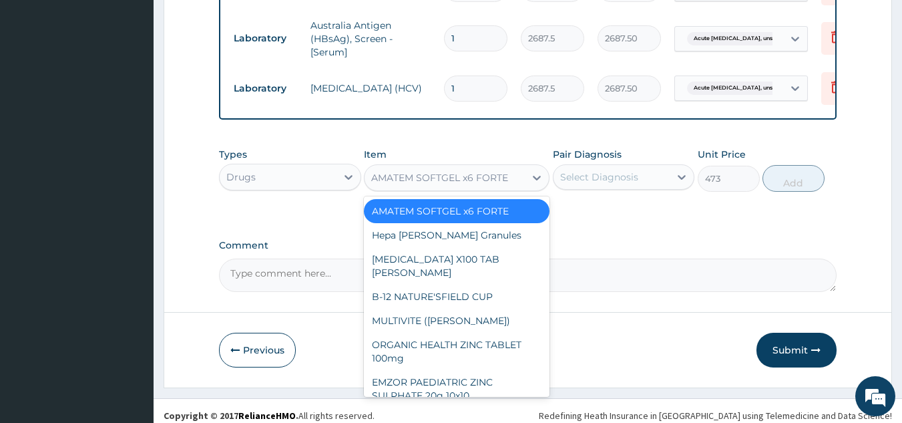
click at [505, 184] on div "AMATEM SOFTGEL x6 FORTE" at bounding box center [439, 177] width 137 height 13
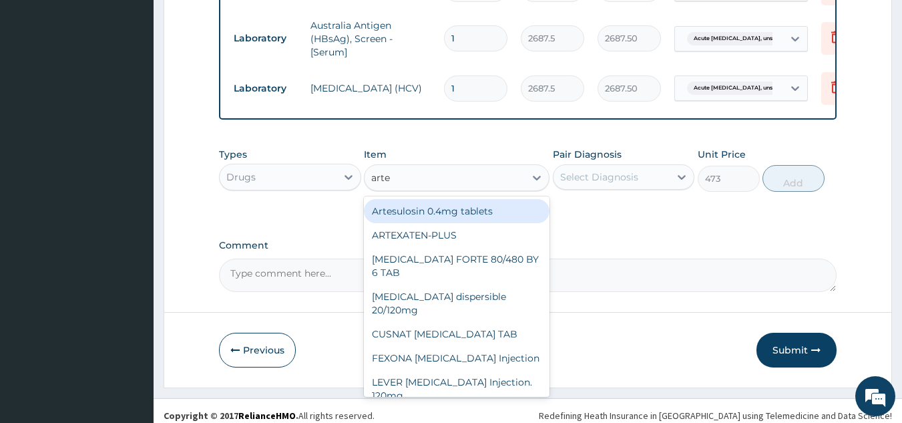
type input "artem"
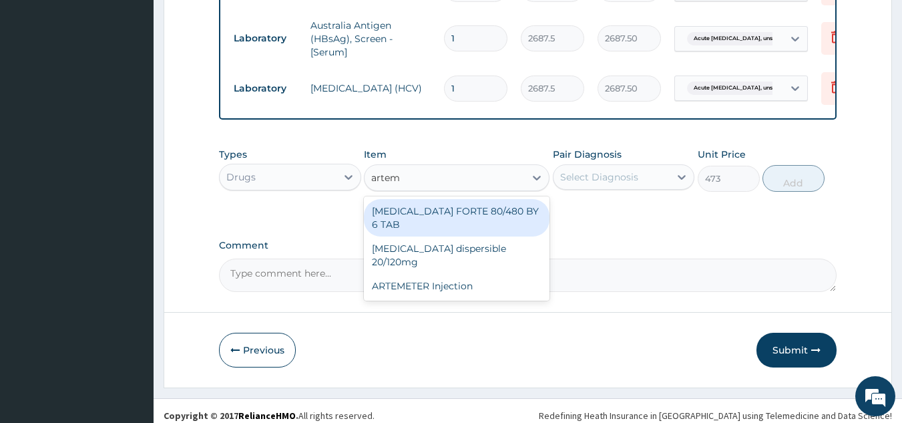
click at [490, 236] on div "[MEDICAL_DATA] FORTE 80/480 BY 6 TAB" at bounding box center [457, 217] width 186 height 37
type input "449.35"
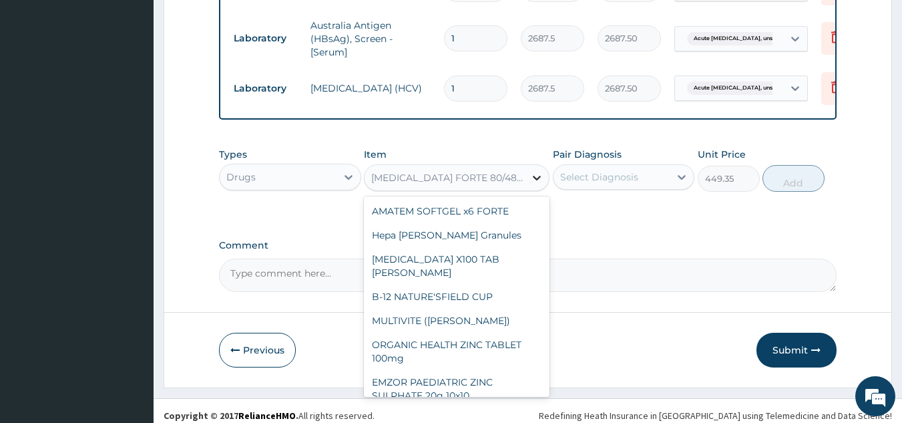
click at [539, 184] on icon at bounding box center [536, 177] width 13 height 13
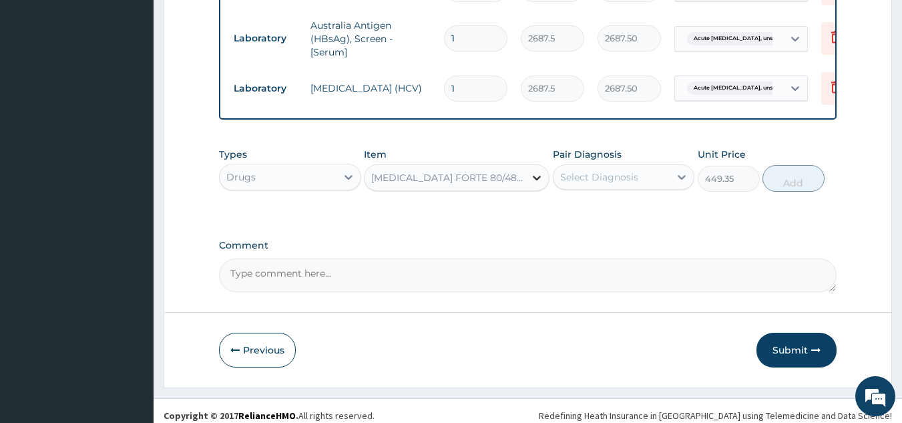
click at [539, 184] on icon at bounding box center [536, 177] width 13 height 13
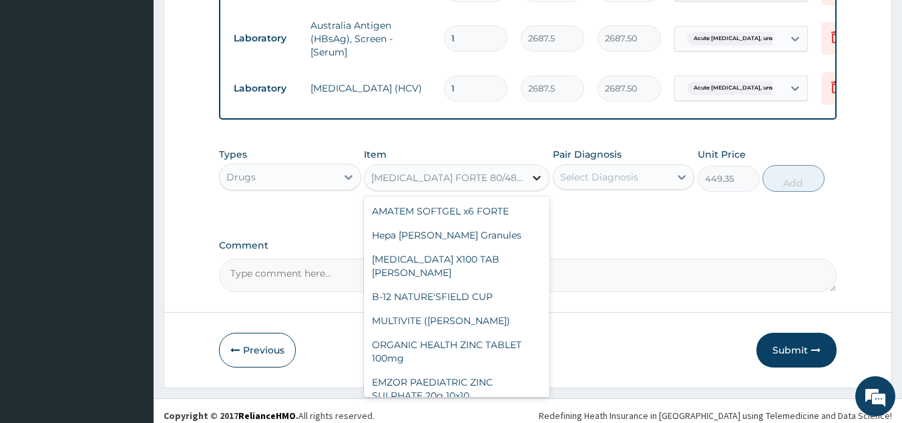
click at [529, 190] on div at bounding box center [537, 178] width 24 height 24
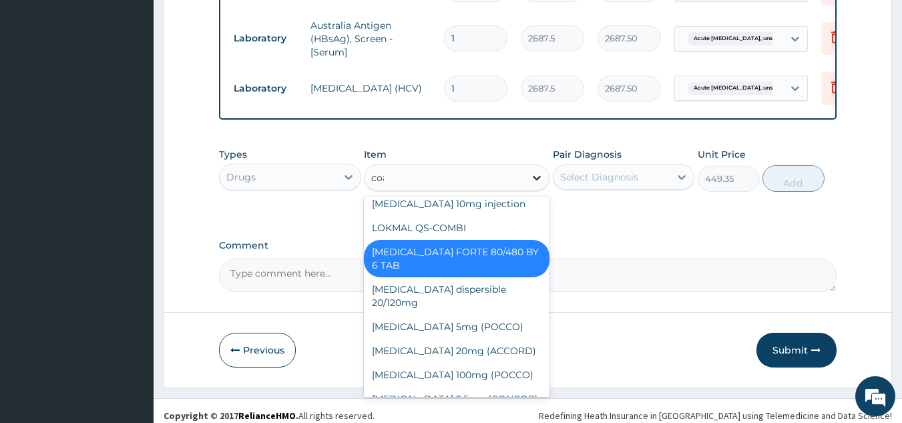
scroll to position [0, 0]
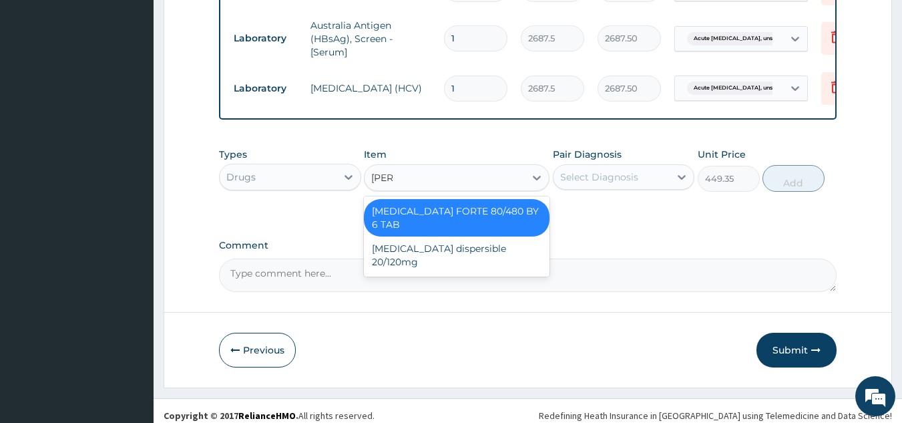
type input "[PERSON_NAME]"
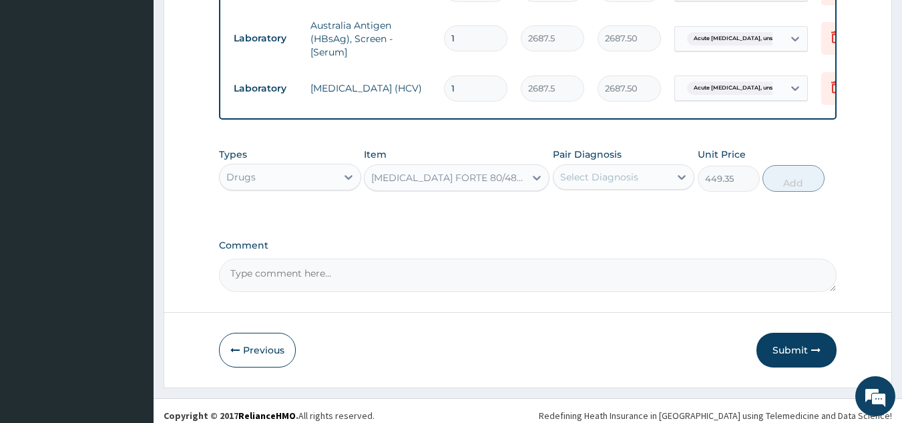
click at [555, 161] on label "Pair Diagnosis" at bounding box center [587, 154] width 69 height 13
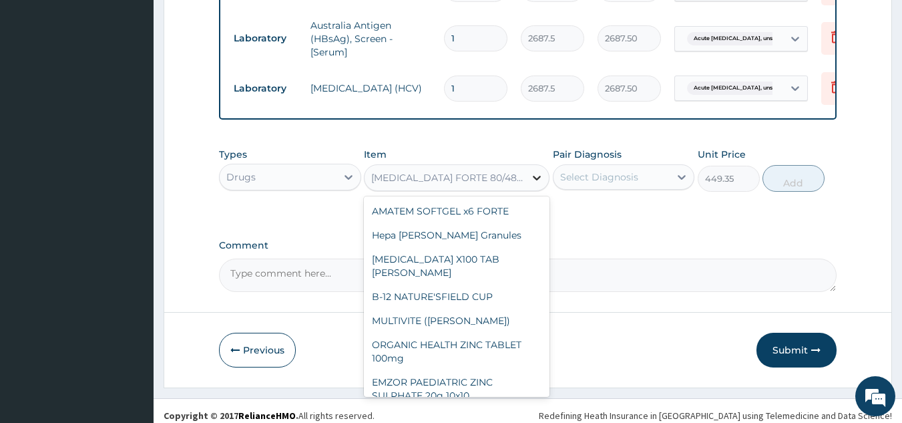
click at [530, 184] on icon at bounding box center [536, 177] width 13 height 13
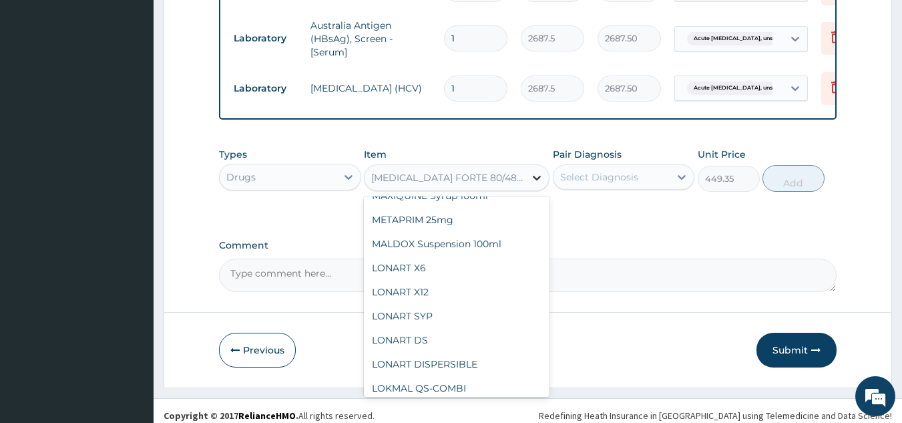
type input "c"
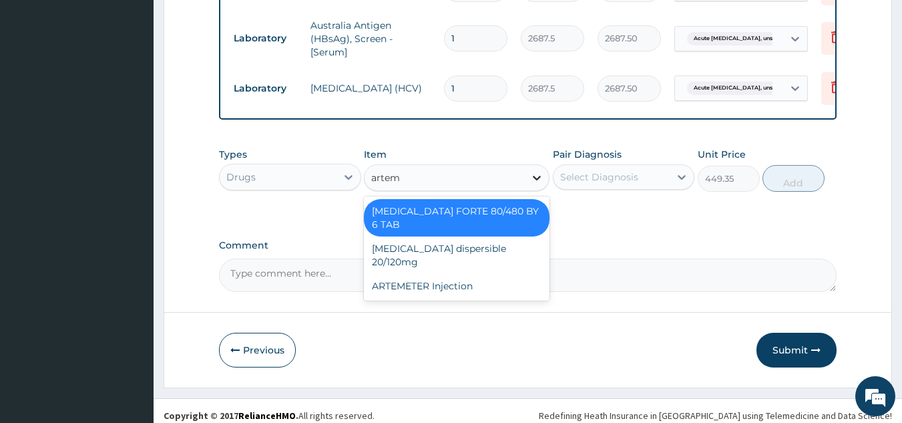
scroll to position [0, 0]
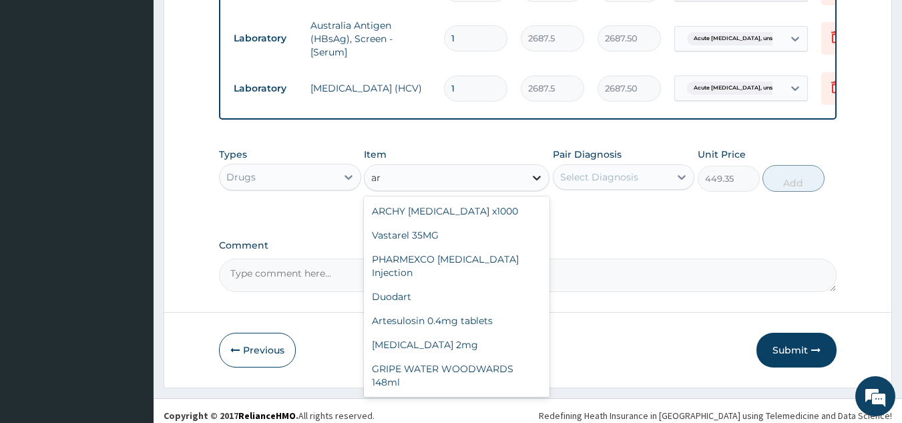
type input "a"
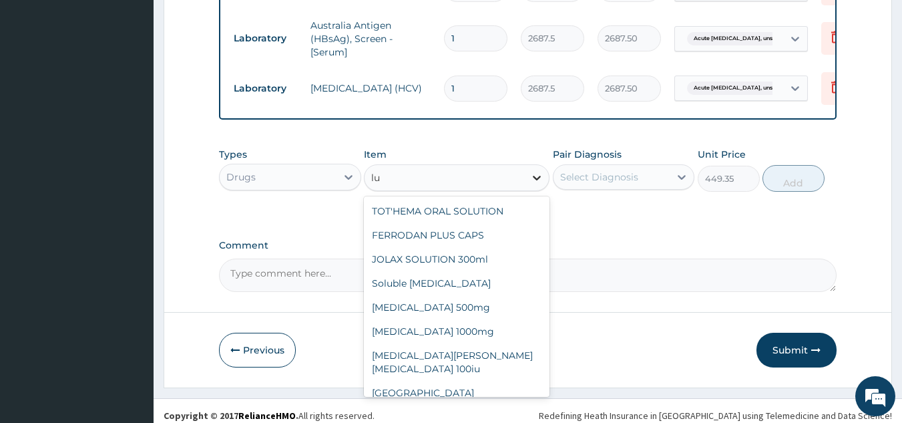
type input "l"
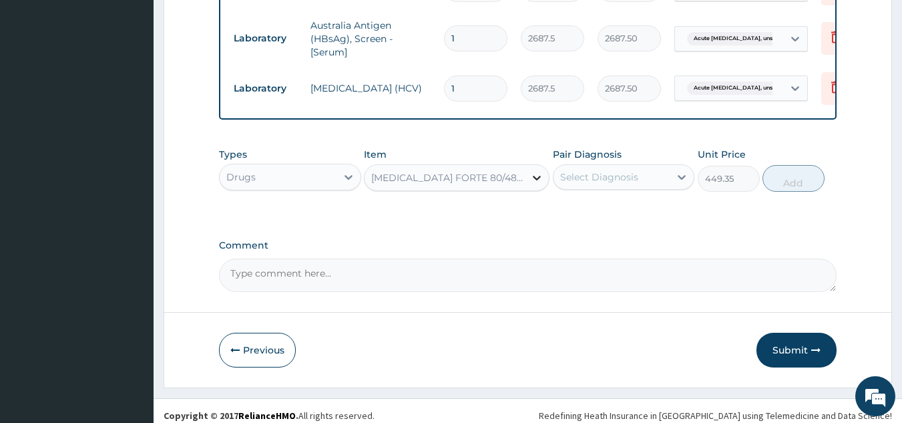
click at [530, 184] on icon at bounding box center [536, 177] width 13 height 13
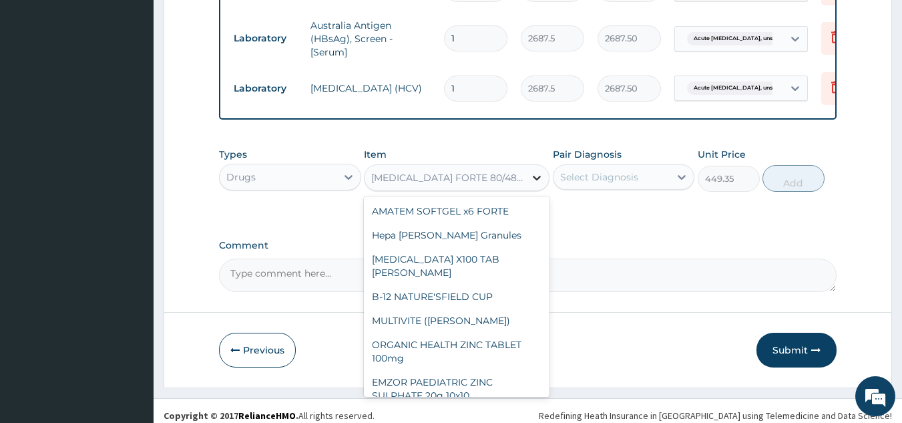
click at [530, 184] on icon at bounding box center [536, 177] width 13 height 13
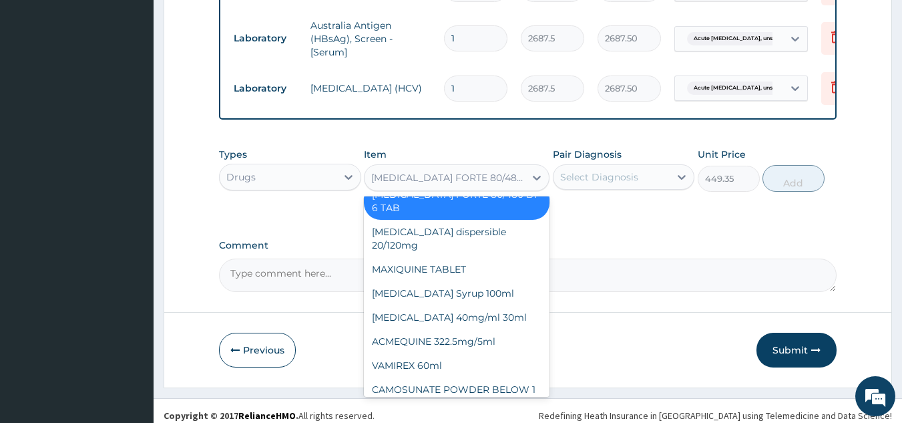
scroll to position [7816, 0]
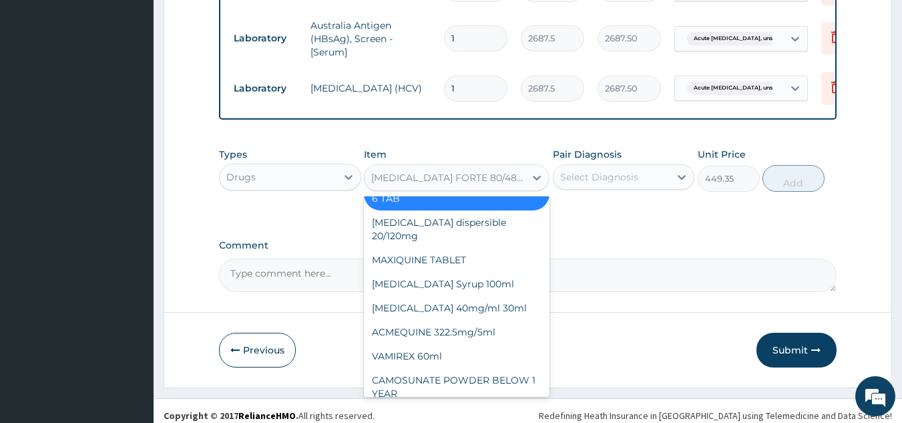
type input "82.775"
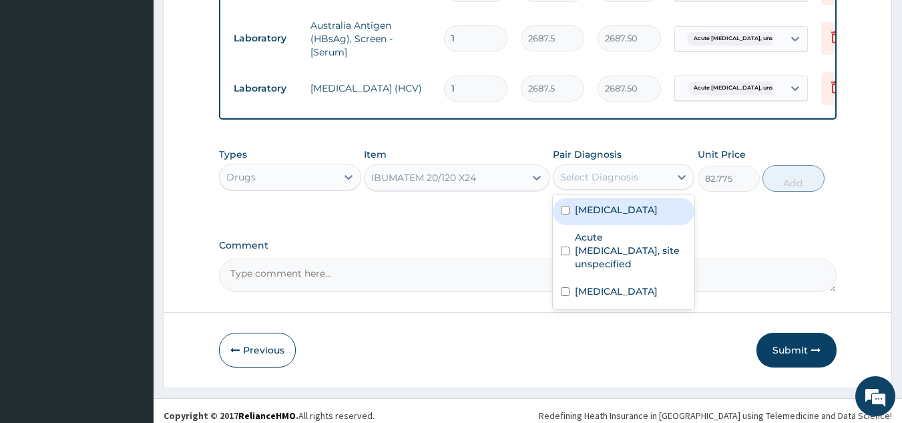
click at [666, 188] on div "Select Diagnosis" at bounding box center [611, 176] width 117 height 21
click at [638, 216] on label "[MEDICAL_DATA]" at bounding box center [616, 209] width 83 height 13
checkbox input "true"
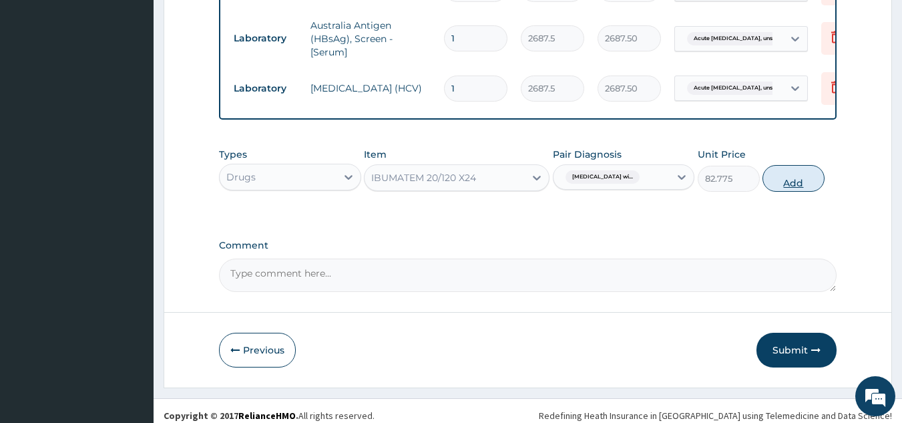
click at [795, 192] on button "Add" at bounding box center [793, 178] width 62 height 27
type input "0"
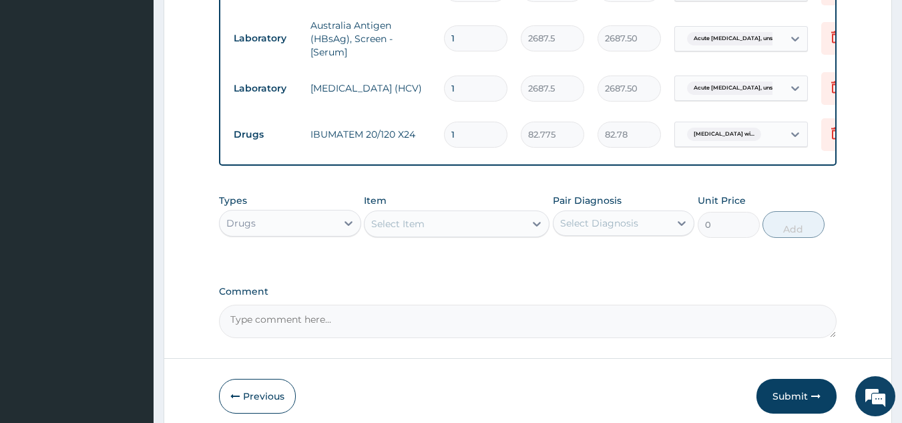
type input "0.00"
type input "2"
type input "165.55"
type input "24"
type input "1986.60"
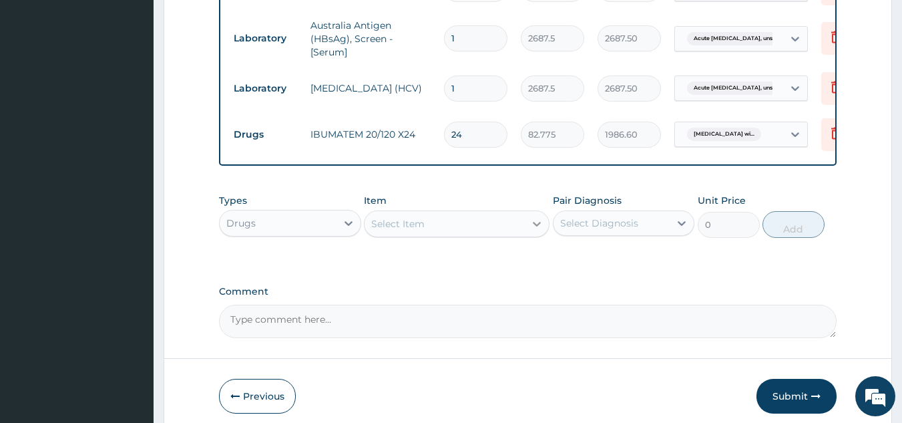
type input "24"
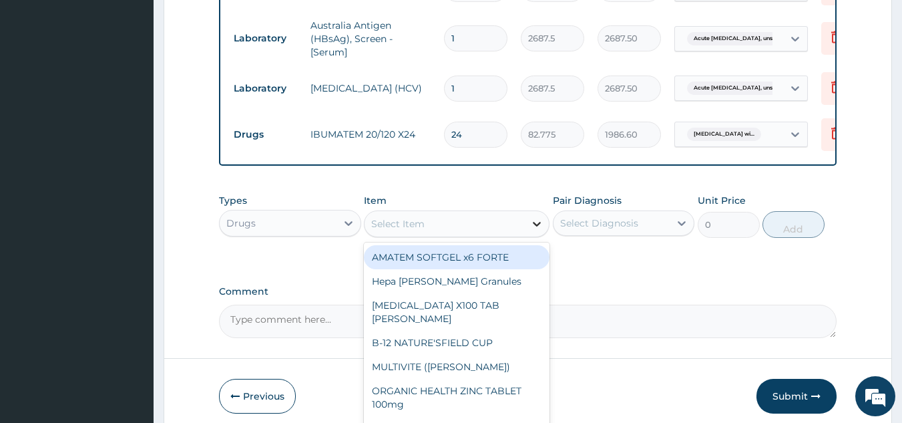
click at [539, 226] on icon at bounding box center [537, 224] width 8 height 5
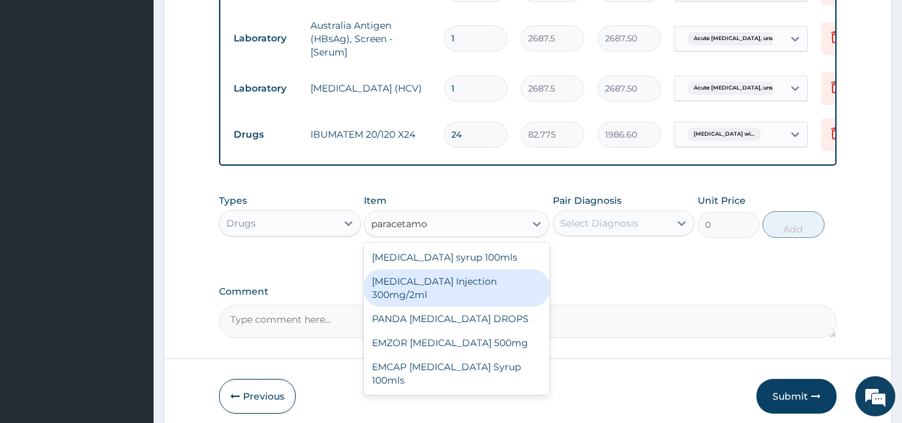
type input "[MEDICAL_DATA]"
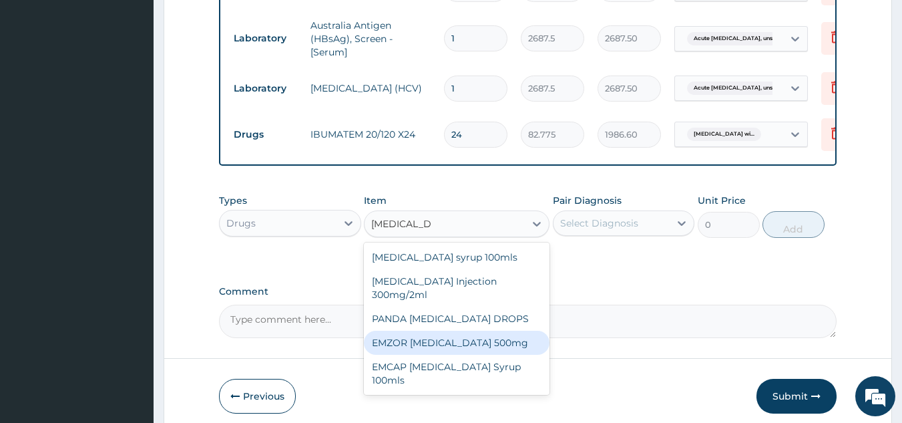
click at [507, 355] on div "EMZOR [MEDICAL_DATA] 500mg" at bounding box center [457, 342] width 186 height 24
type input "23.65"
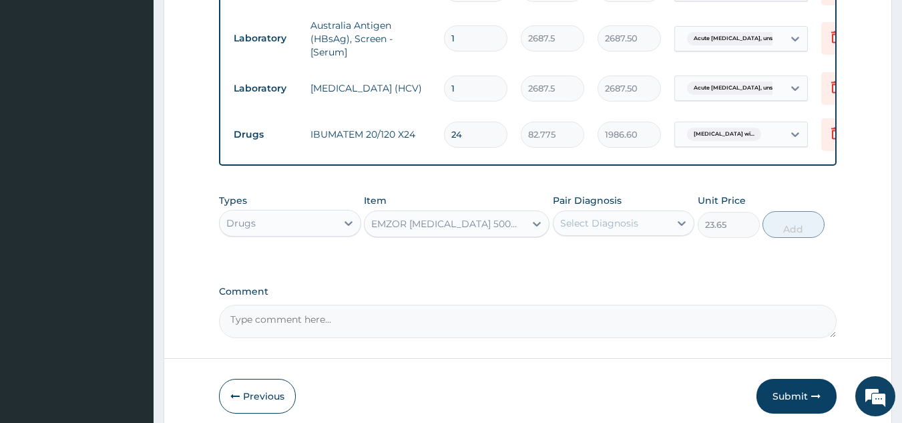
click at [655, 234] on div "Select Diagnosis" at bounding box center [611, 222] width 117 height 21
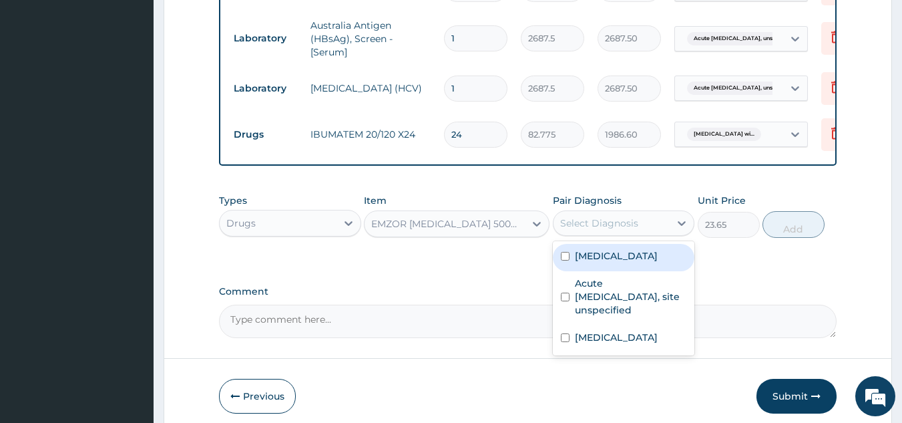
click at [647, 262] on label "[MEDICAL_DATA]" at bounding box center [616, 255] width 83 height 13
checkbox input "true"
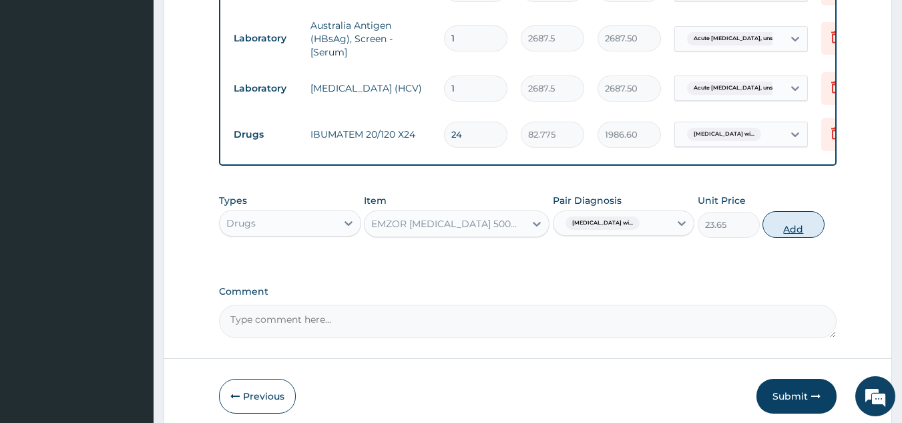
click at [801, 238] on button "Add" at bounding box center [793, 224] width 62 height 27
type input "0"
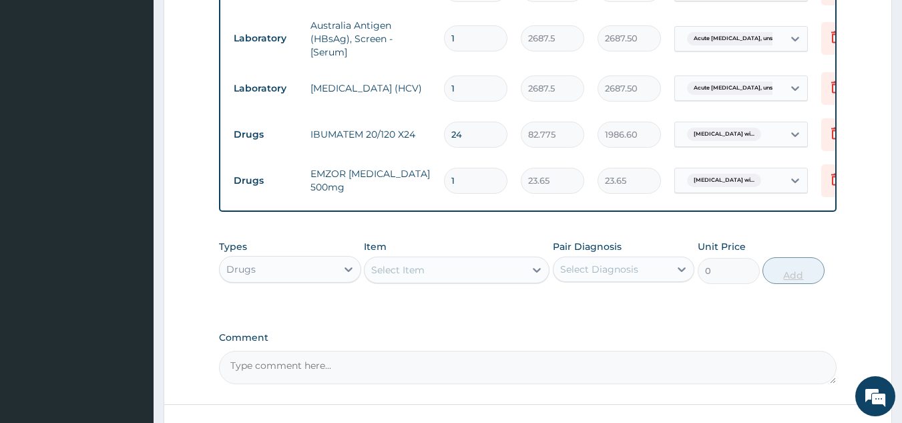
type input "0.00"
type input "1"
type input "23.65"
type input "18"
type input "425.70"
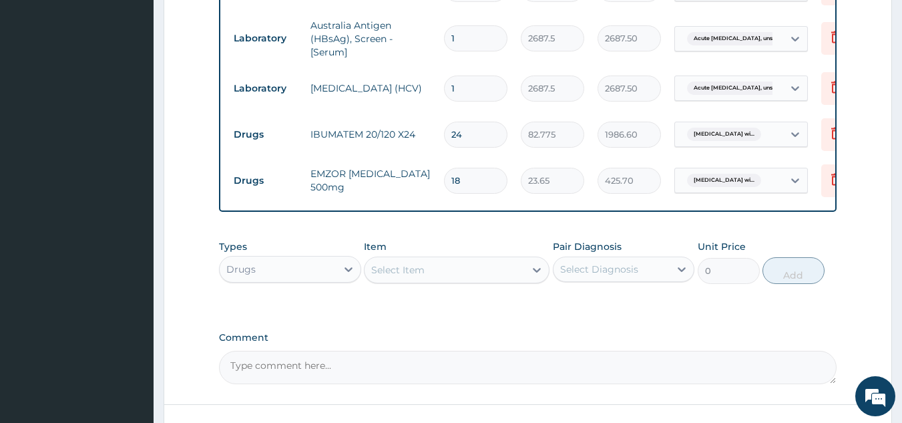
type input "18"
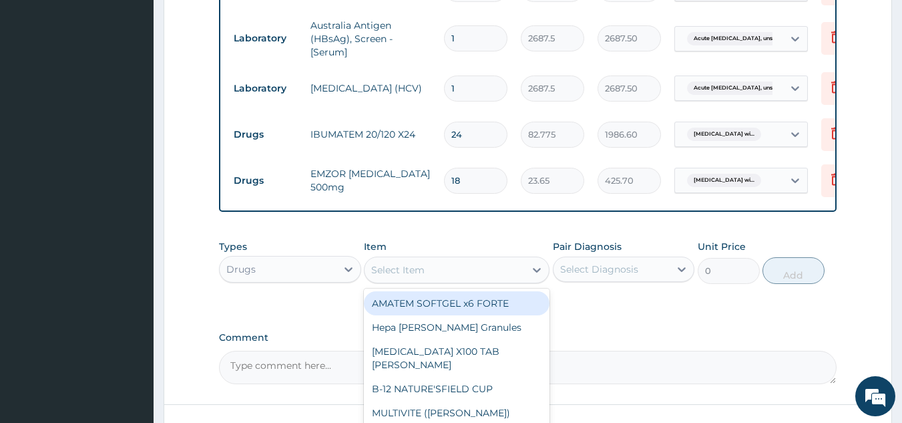
click at [443, 280] on div "Select Item" at bounding box center [445, 269] width 160 height 21
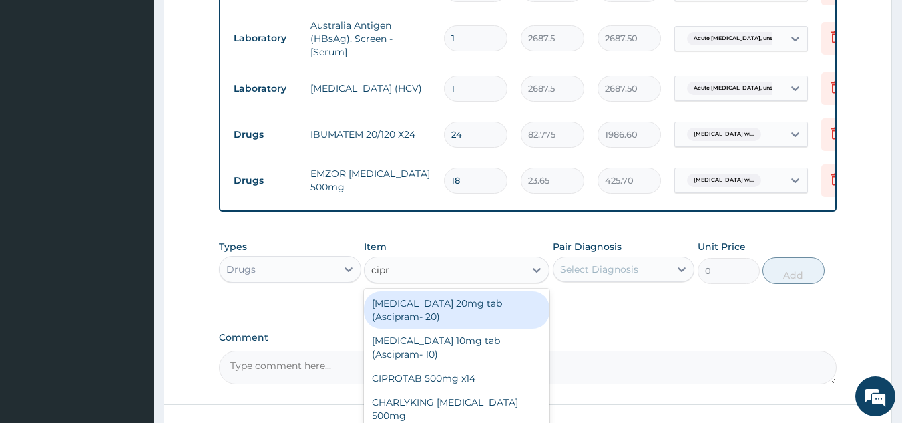
type input "[MEDICAL_DATA]"
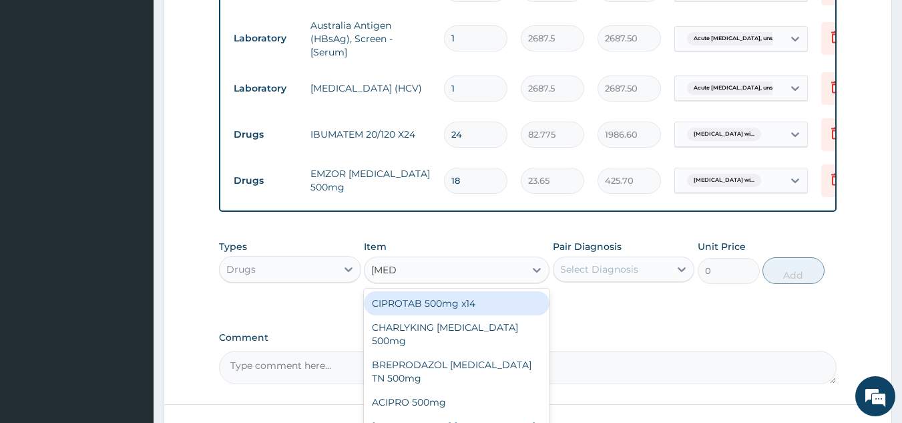
click at [458, 315] on div "CIPROTAB 500mg x14" at bounding box center [457, 303] width 186 height 24
type input "319.275"
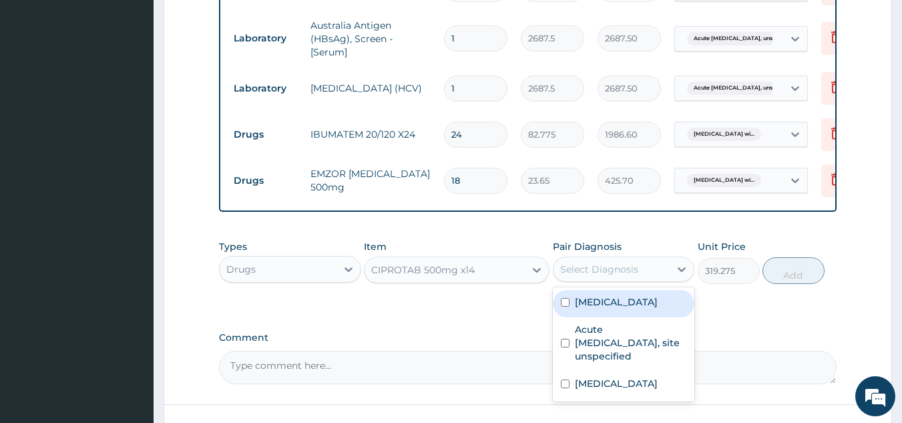
click at [653, 280] on div "Select Diagnosis" at bounding box center [611, 268] width 117 height 21
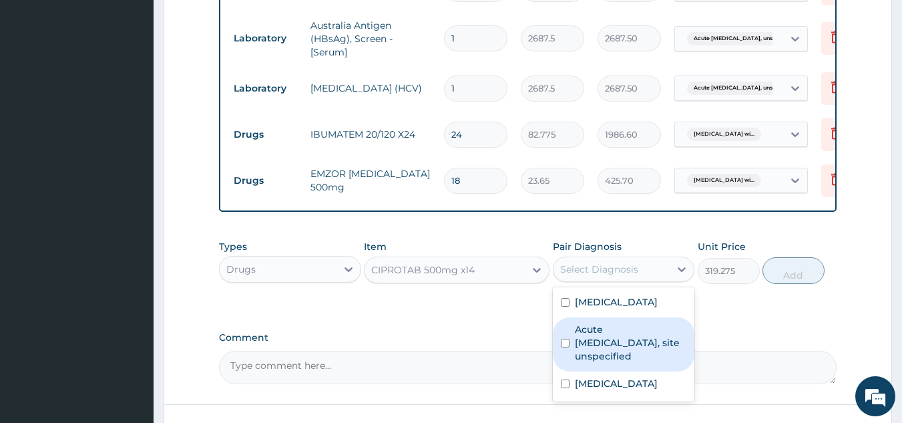
click at [630, 363] on label "Acute [MEDICAL_DATA], site unspecified" at bounding box center [631, 342] width 112 height 40
checkbox input "true"
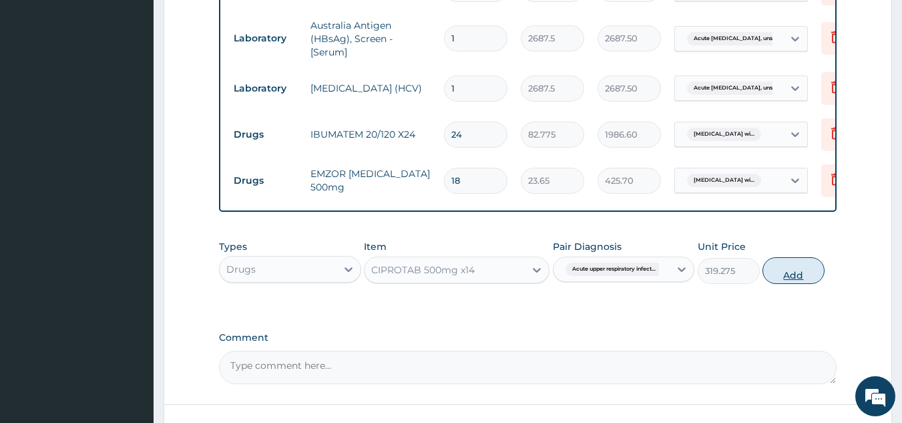
click at [805, 284] on button "Add" at bounding box center [793, 270] width 62 height 27
type input "0"
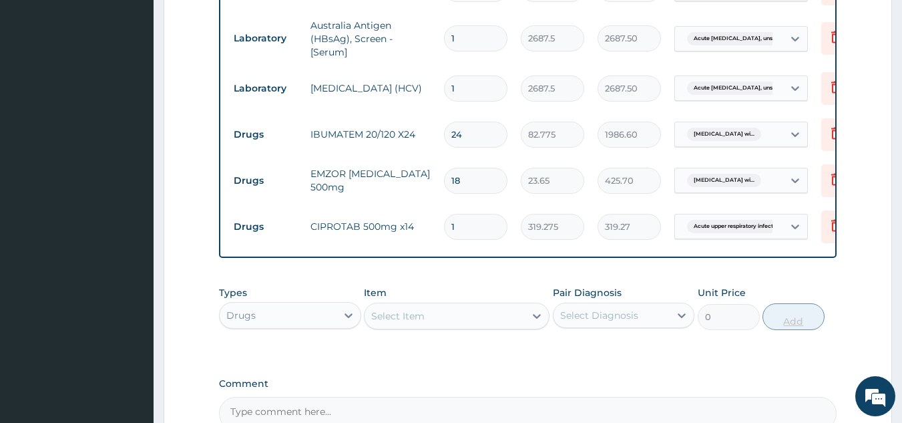
click at [481, 240] on input "1" at bounding box center [475, 227] width 63 height 26
type input "14"
type input "4469.85"
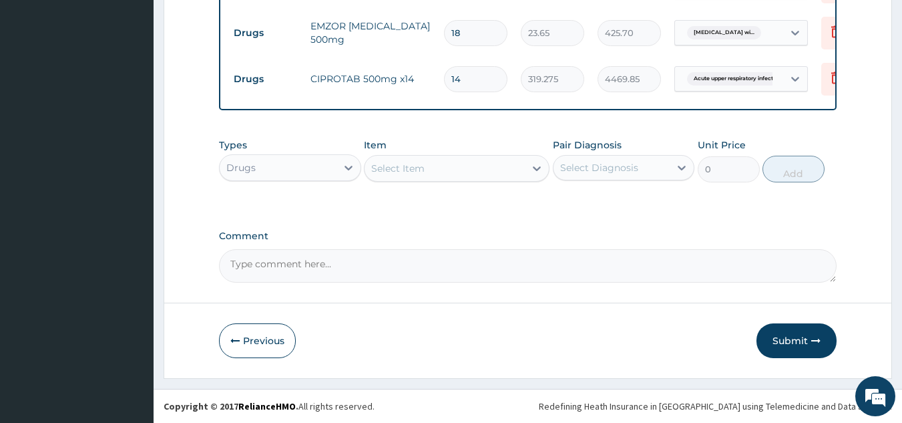
scroll to position [796, 0]
type input "14"
click at [793, 347] on button "Submit" at bounding box center [796, 340] width 80 height 35
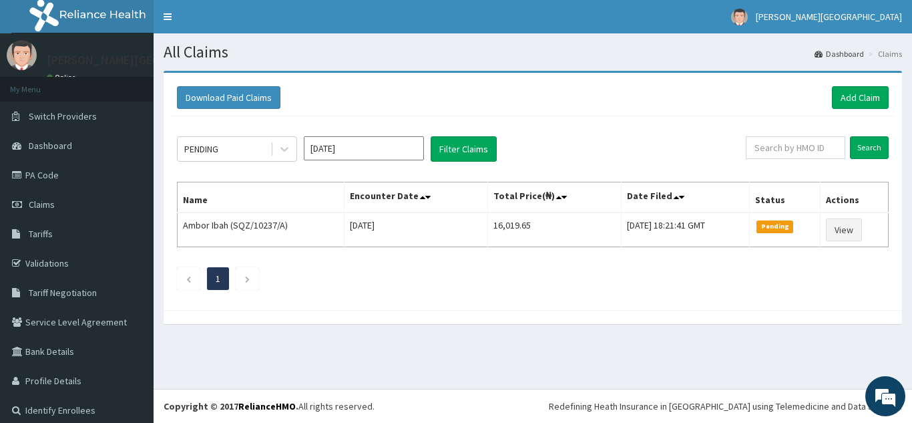
click at [687, 248] on div "PENDING Oct 2025 Filter Claims Search Name Encounter Date Total Price(₦) Date F…" at bounding box center [532, 209] width 725 height 187
click at [489, 97] on div "Download Paid Claims Add Claim" at bounding box center [533, 97] width 712 height 23
